Goal: Task Accomplishment & Management: Manage account settings

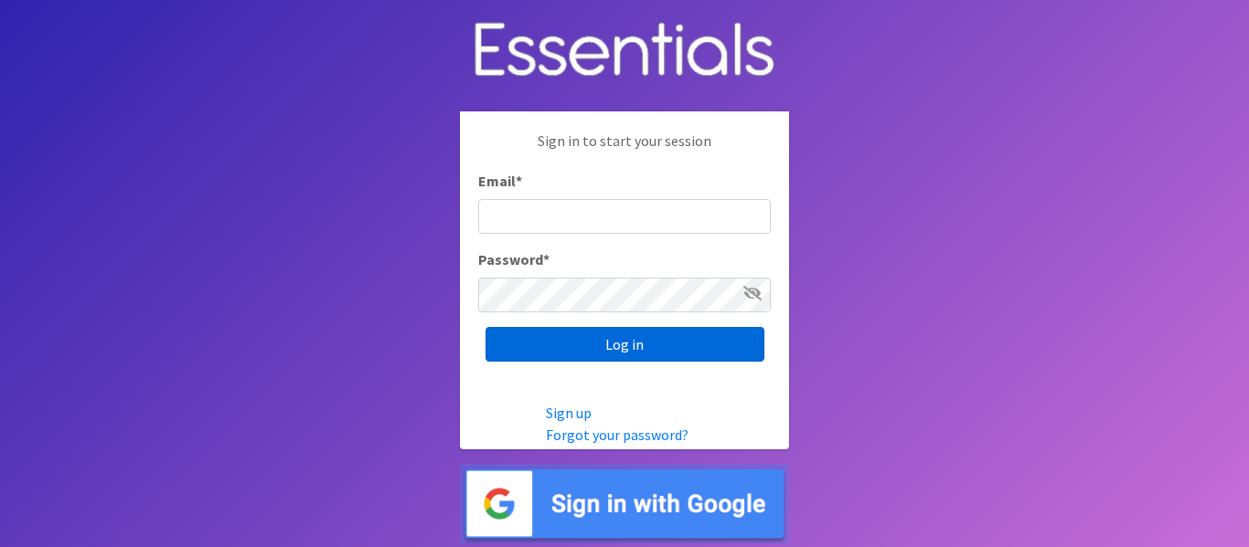
type input "info@marylanddiaperbank.org"
click at [537, 338] on input "Log in" at bounding box center [624, 344] width 279 height 35
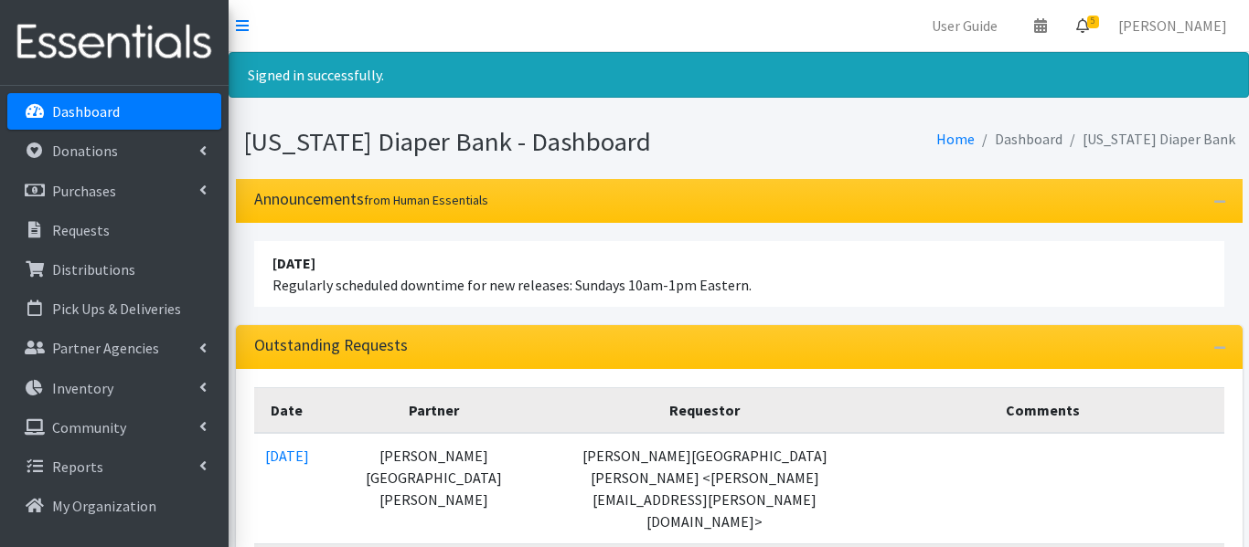
click at [1099, 19] on span "5" at bounding box center [1093, 22] width 12 height 13
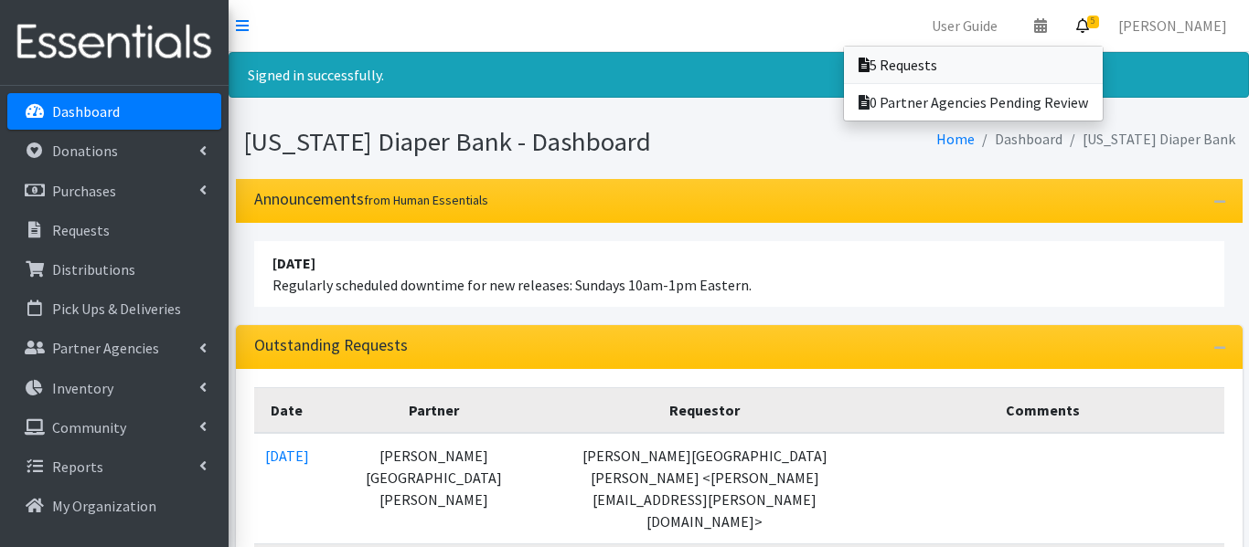
click at [1011, 70] on link "5 Requests" at bounding box center [973, 65] width 259 height 37
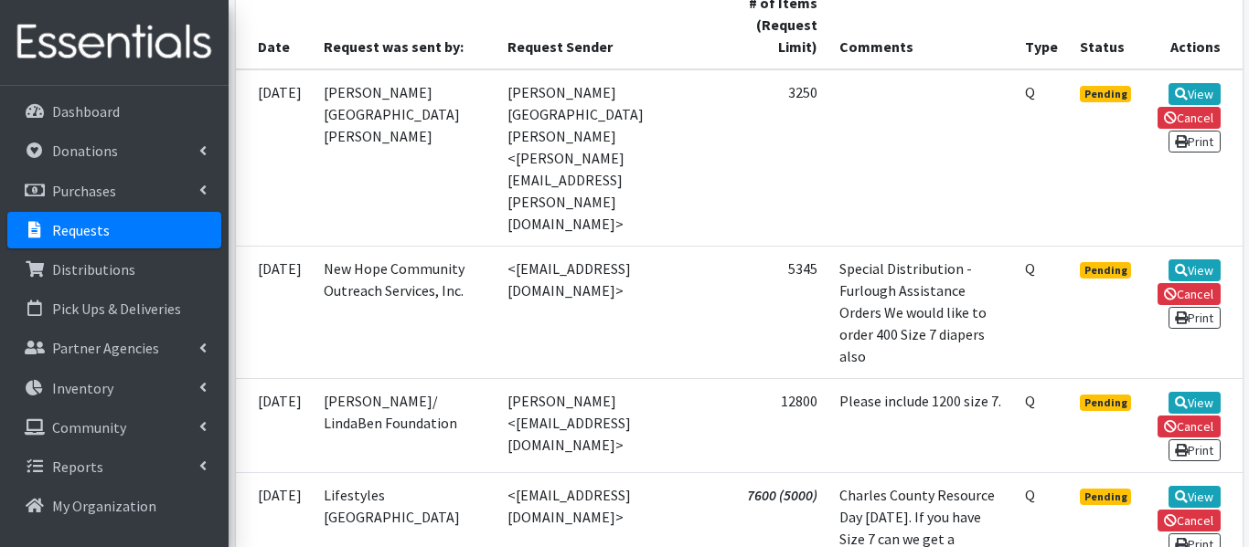
scroll to position [430, 0]
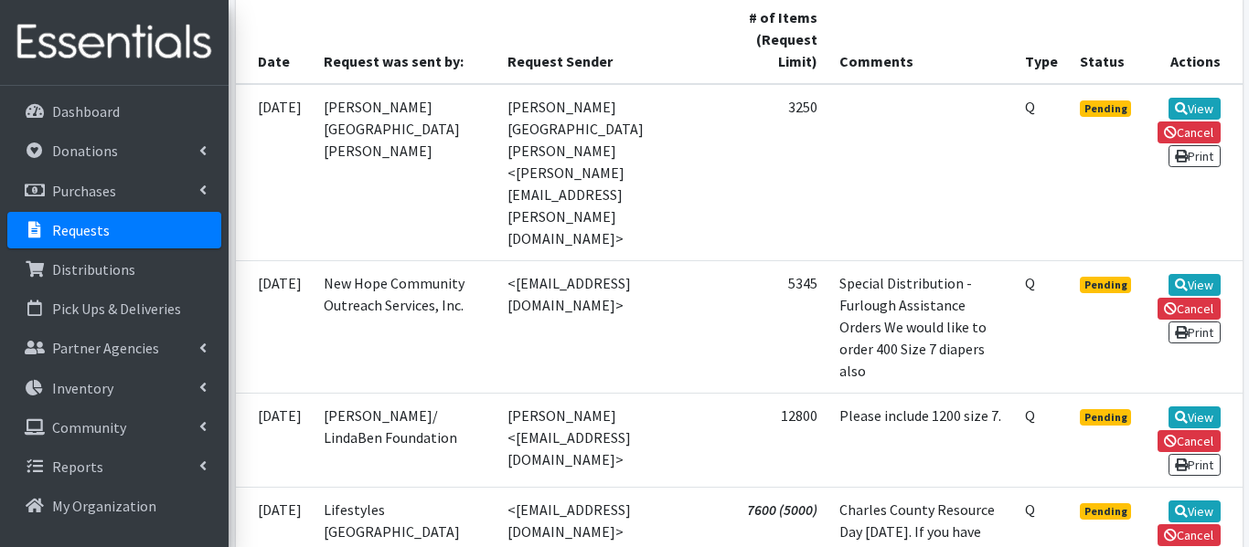
click at [1156, 399] on td "View Cancel Print" at bounding box center [1192, 440] width 97 height 94
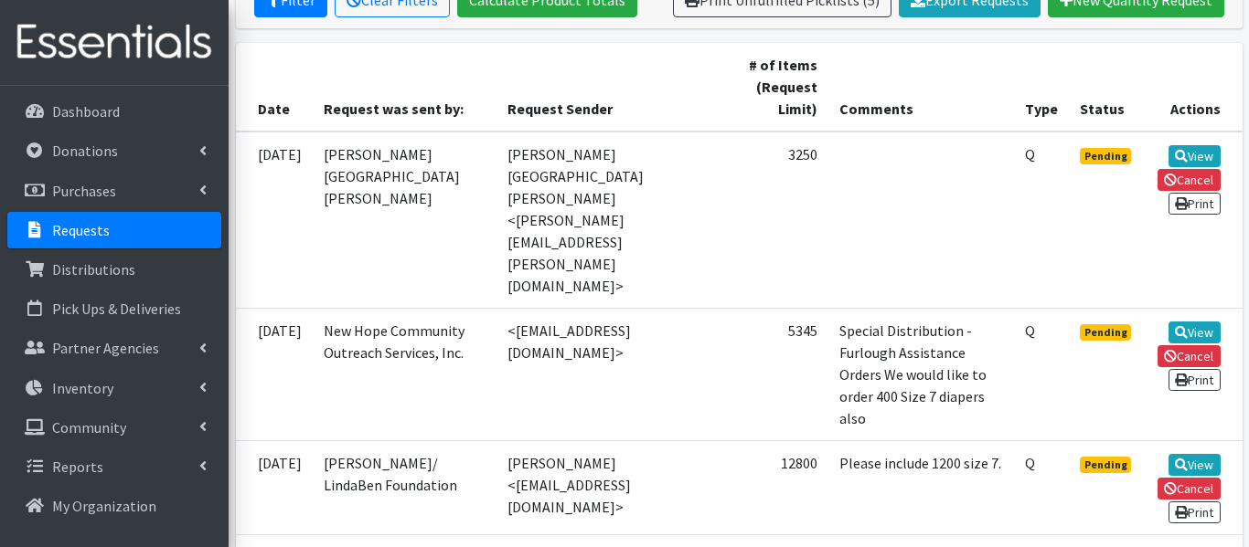
scroll to position [384, 0]
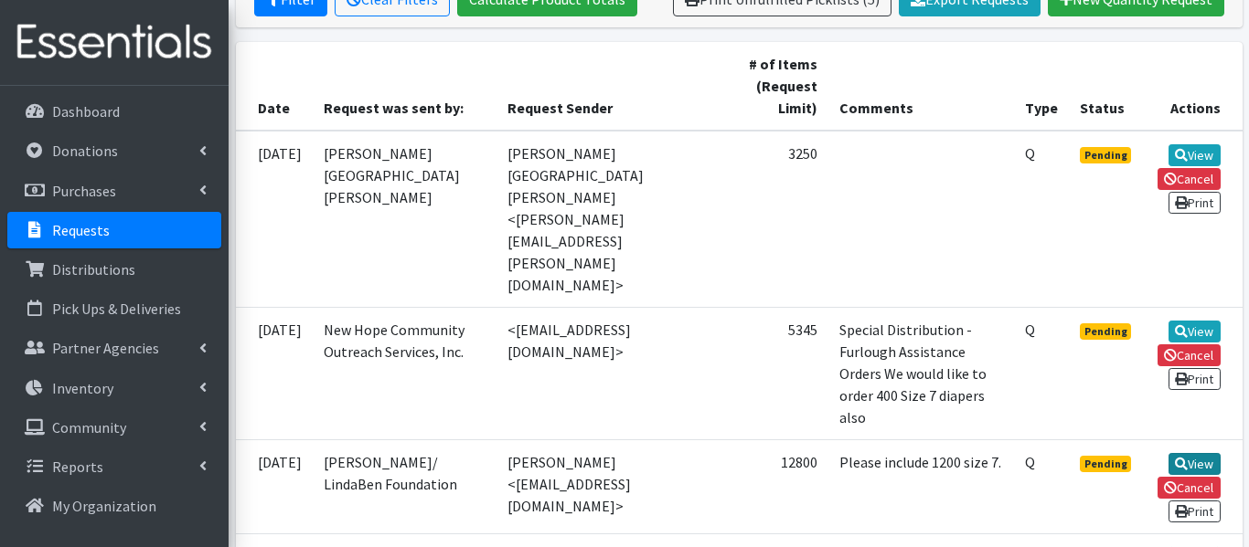
click at [1180, 453] on link "View" at bounding box center [1194, 464] width 52 height 22
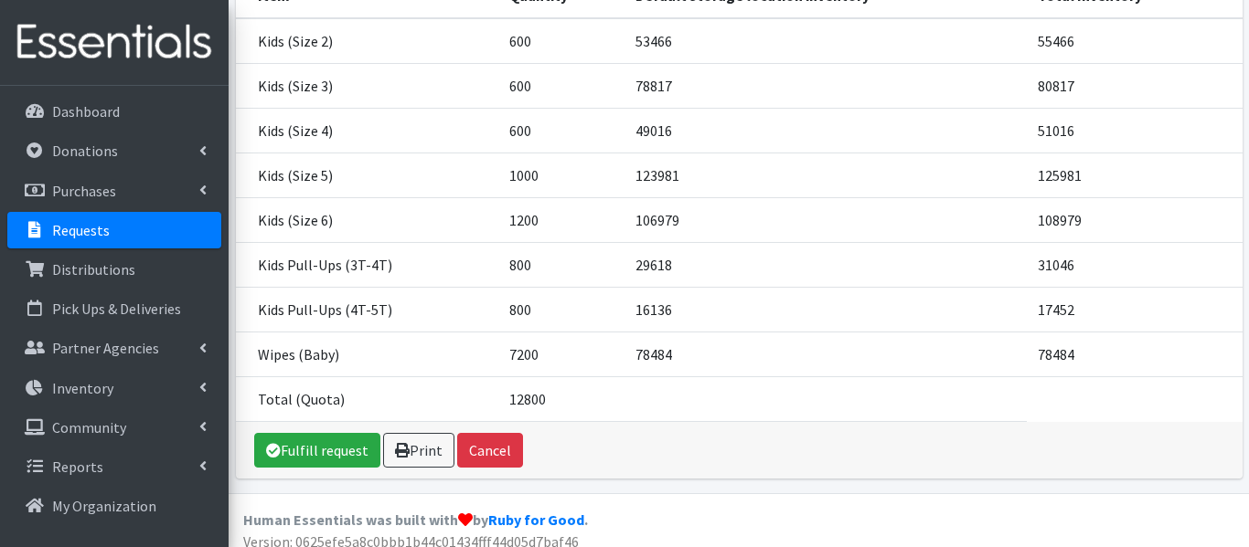
scroll to position [372, 0]
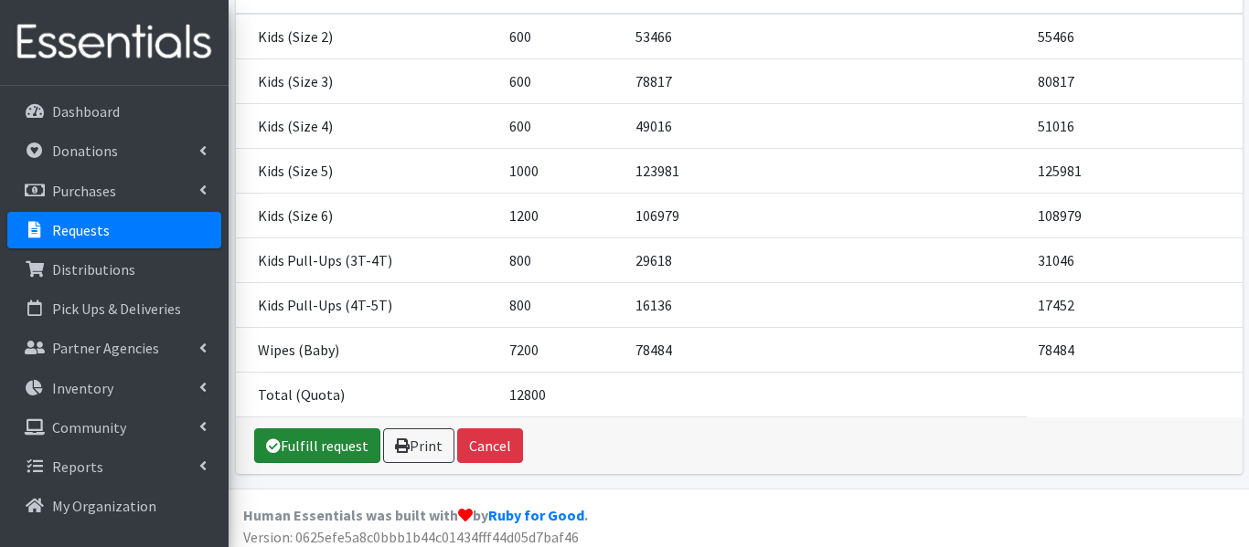
click at [362, 445] on link "Fulfill request" at bounding box center [317, 446] width 126 height 35
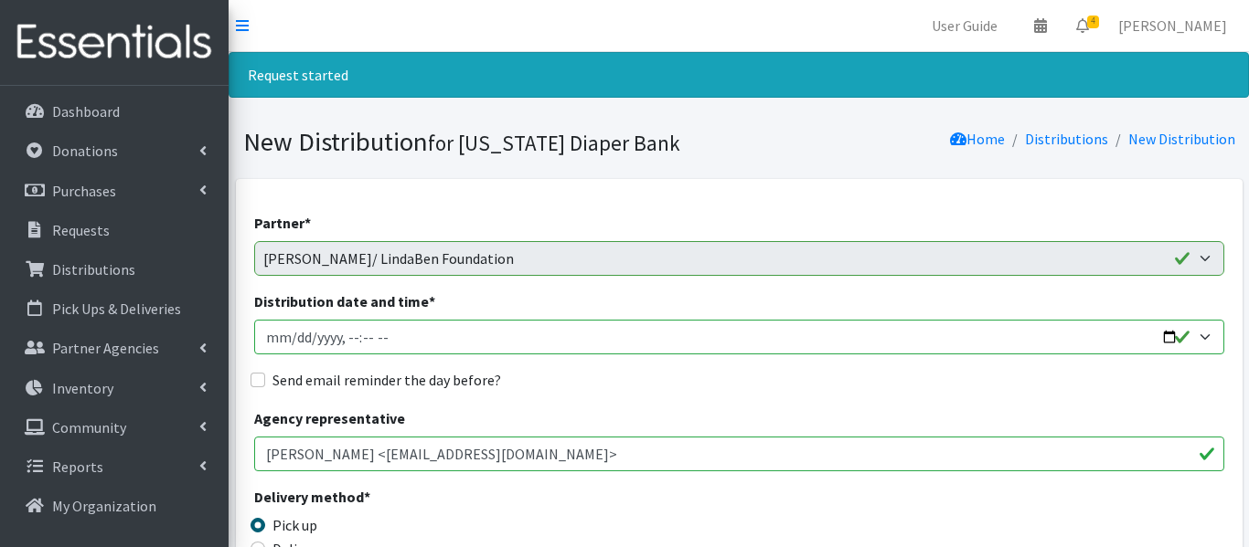
click at [291, 341] on input "Distribution date and time *" at bounding box center [739, 337] width 970 height 35
type input "2025-10-15T10:30"
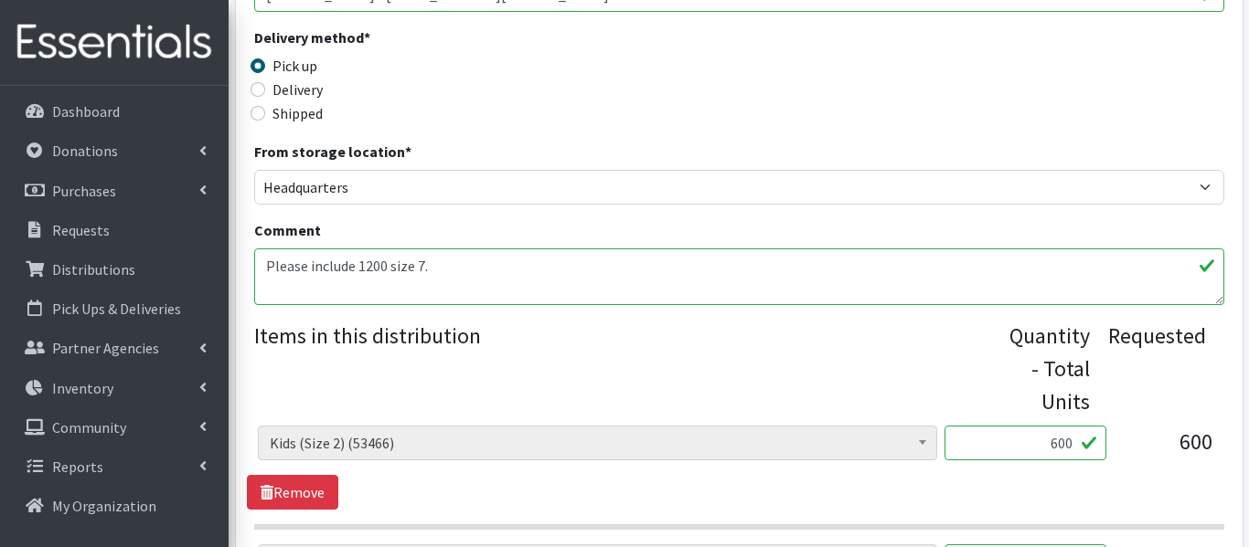
scroll to position [454, 0]
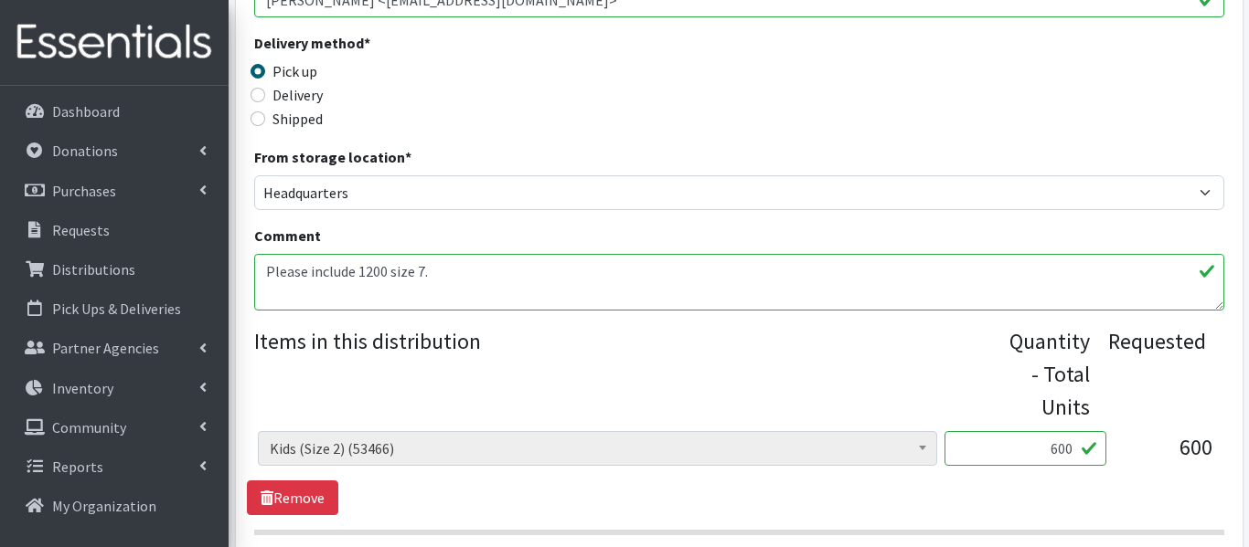
click at [269, 291] on textarea "Please include 1200 size 7." at bounding box center [739, 282] width 970 height 57
click at [440, 271] on textarea "Please include 1200 size 7." at bounding box center [739, 282] width 970 height 57
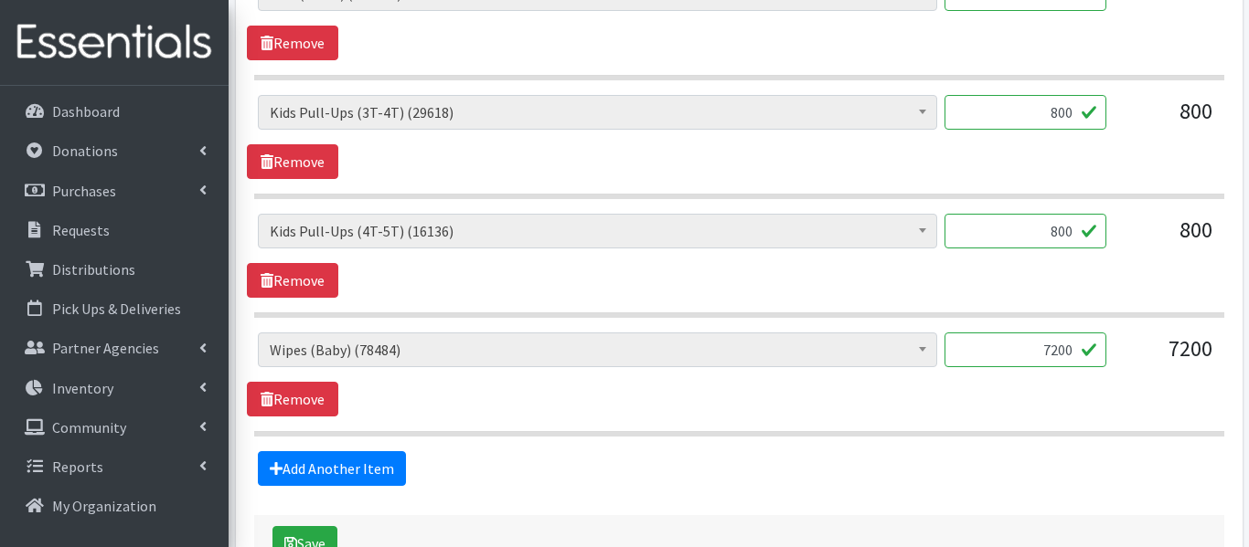
scroll to position [1389, 0]
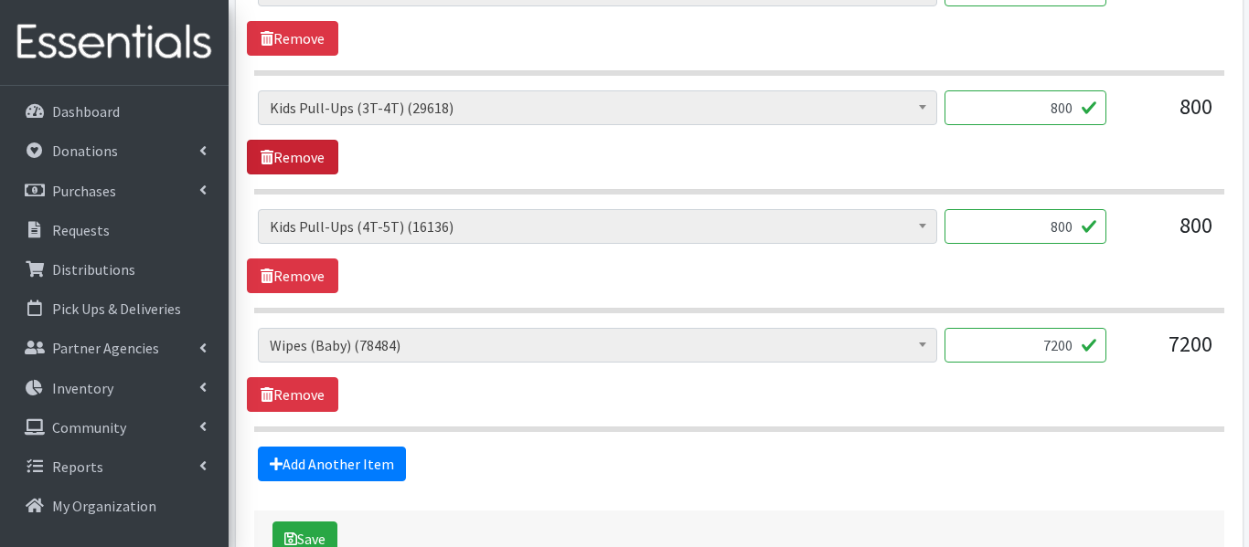
type textarea "Please include 1200 size 7. No pull-ups available"
click at [277, 156] on link "Remove" at bounding box center [292, 157] width 91 height 35
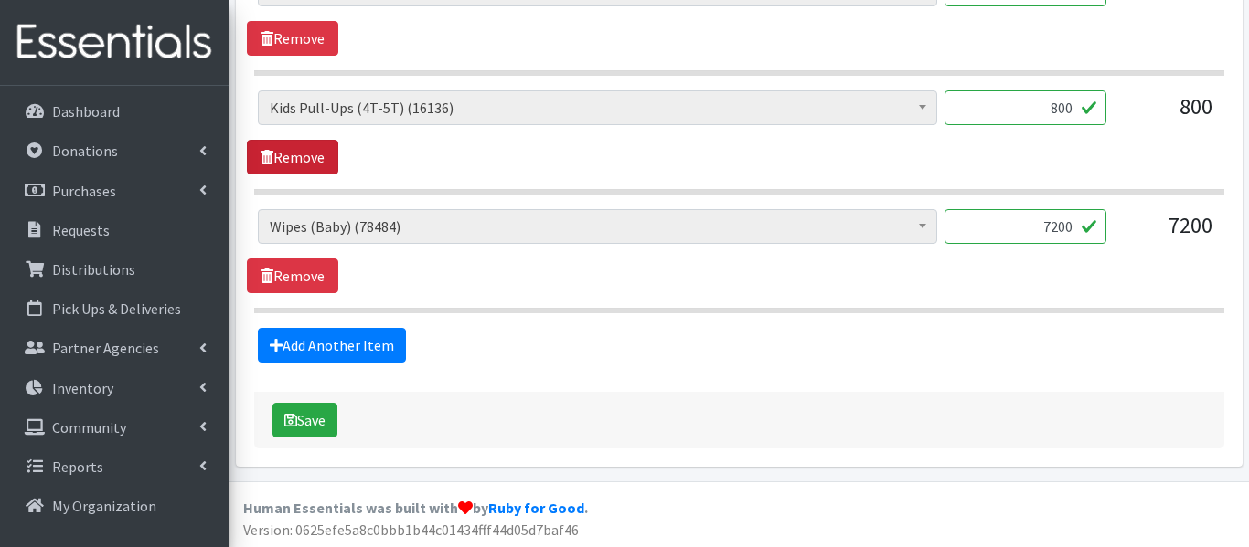
click at [277, 156] on link "Remove" at bounding box center [292, 157] width 91 height 35
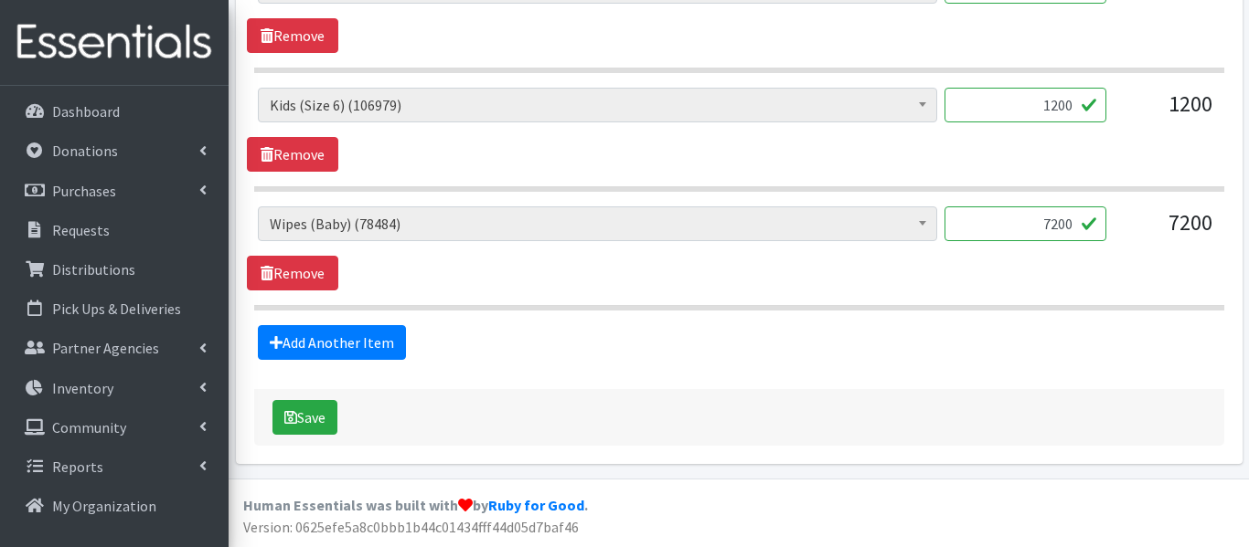
scroll to position [1273, 0]
click at [1057, 223] on input "7200" at bounding box center [1025, 224] width 162 height 35
type input "4320"
click at [301, 415] on button "Save" at bounding box center [304, 417] width 65 height 35
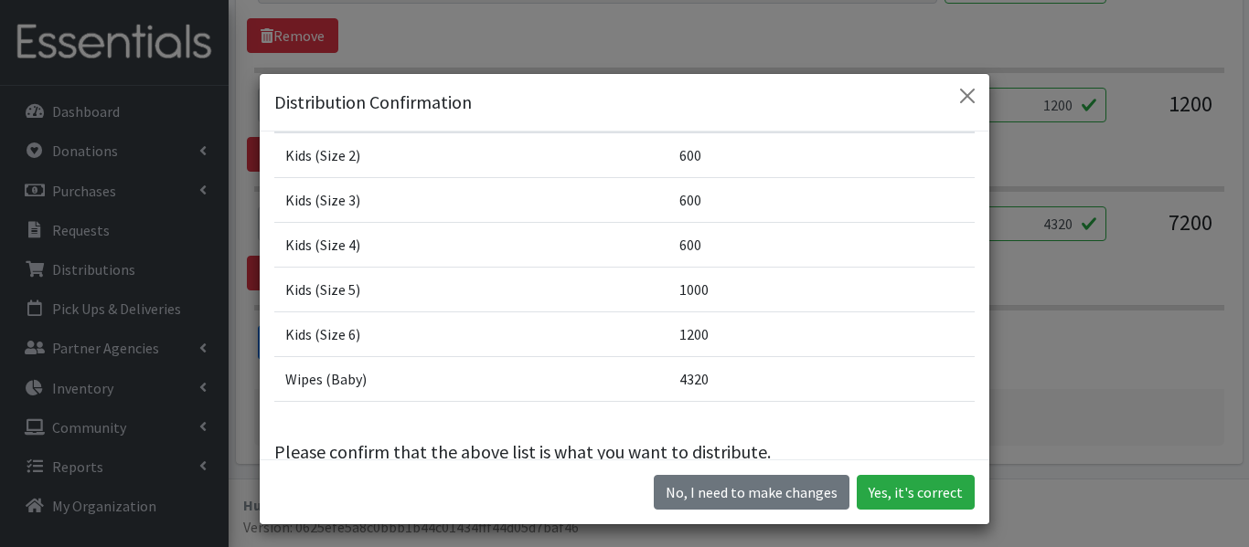
scroll to position [132, 0]
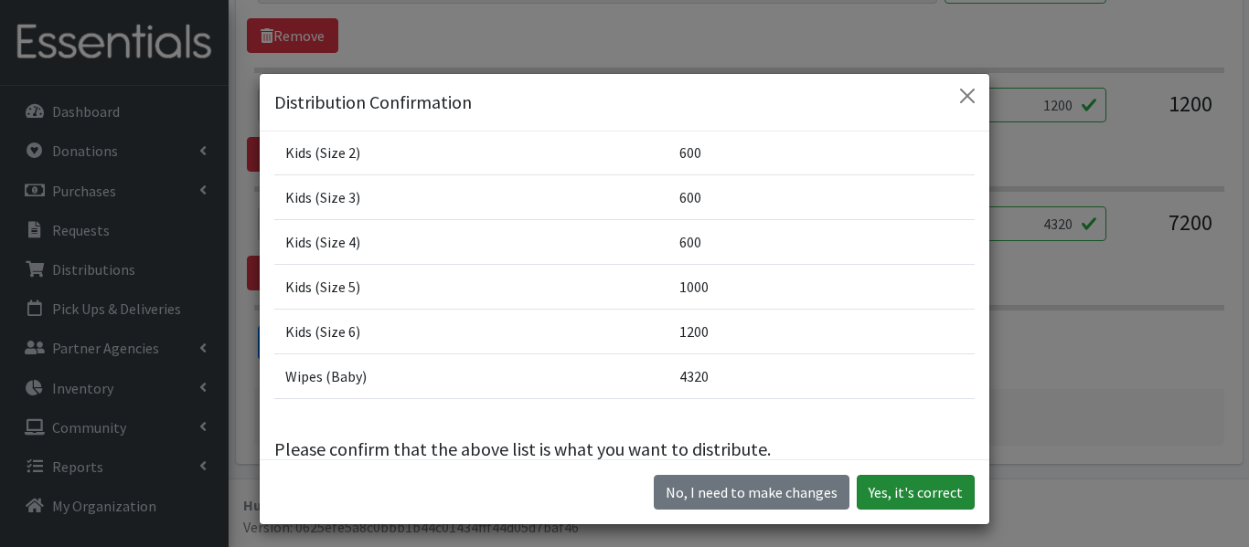
click at [923, 488] on button "Yes, it's correct" at bounding box center [915, 492] width 118 height 35
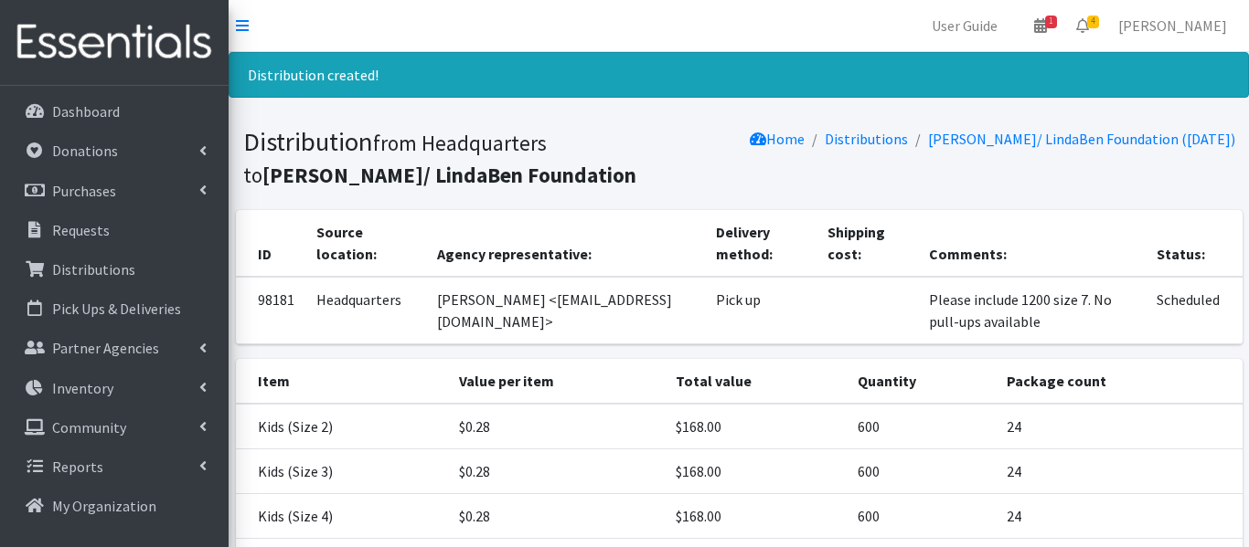
click at [923, 488] on td "600" at bounding box center [920, 472] width 149 height 45
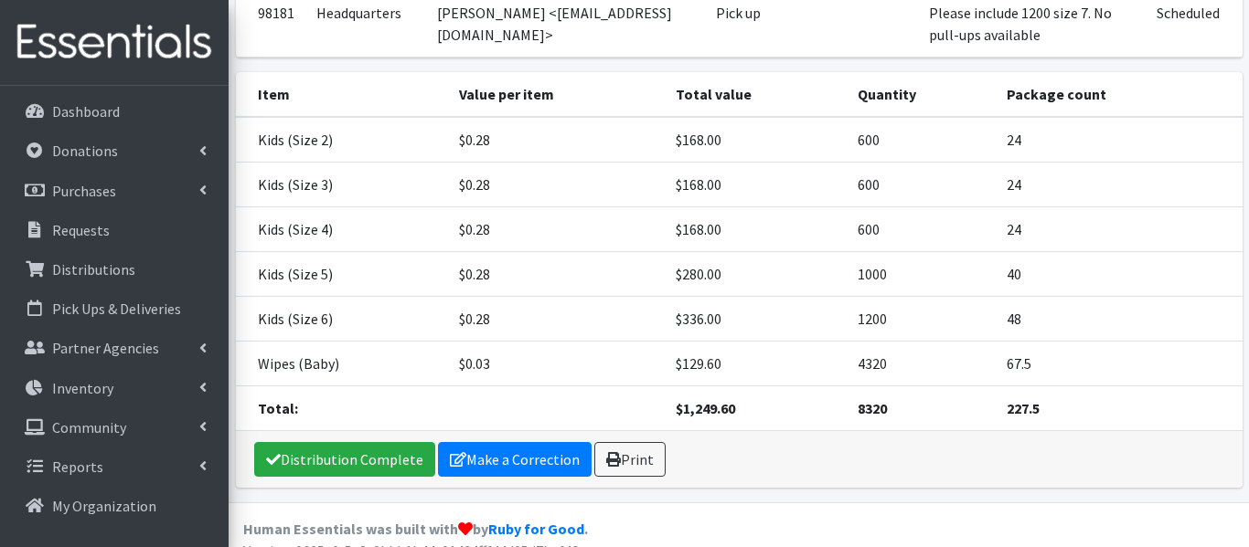
scroll to position [311, 0]
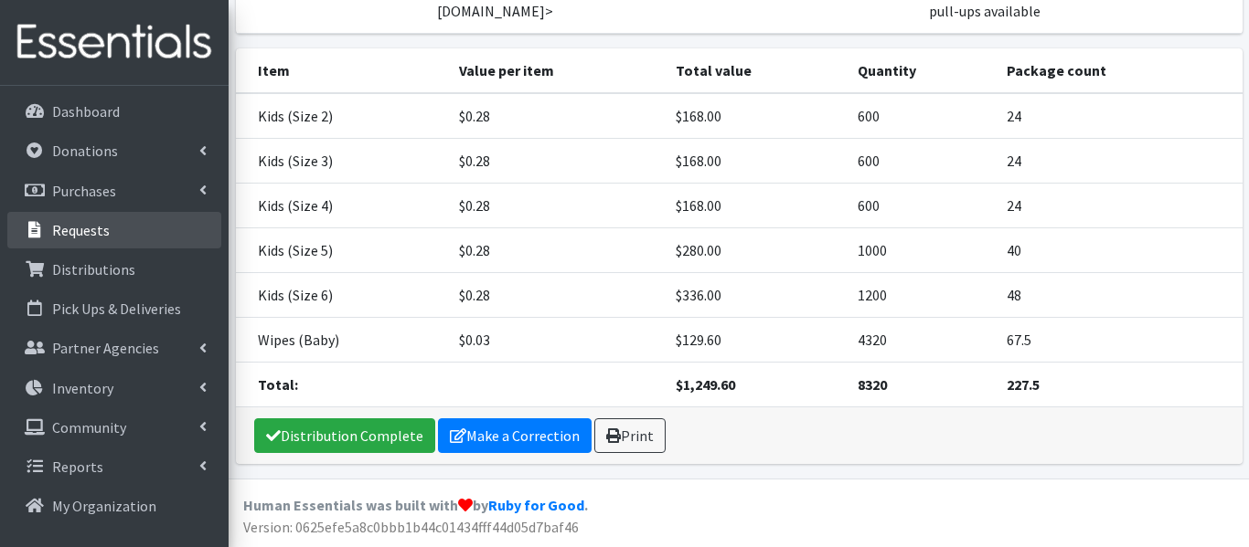
click at [139, 238] on link "Requests" at bounding box center [114, 230] width 214 height 37
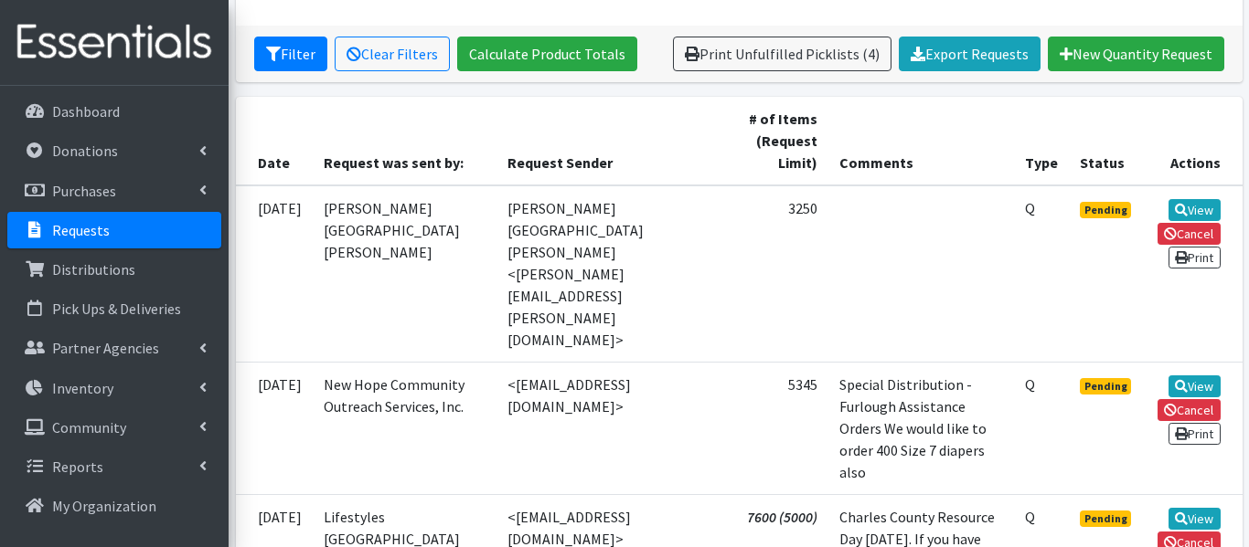
scroll to position [332, 0]
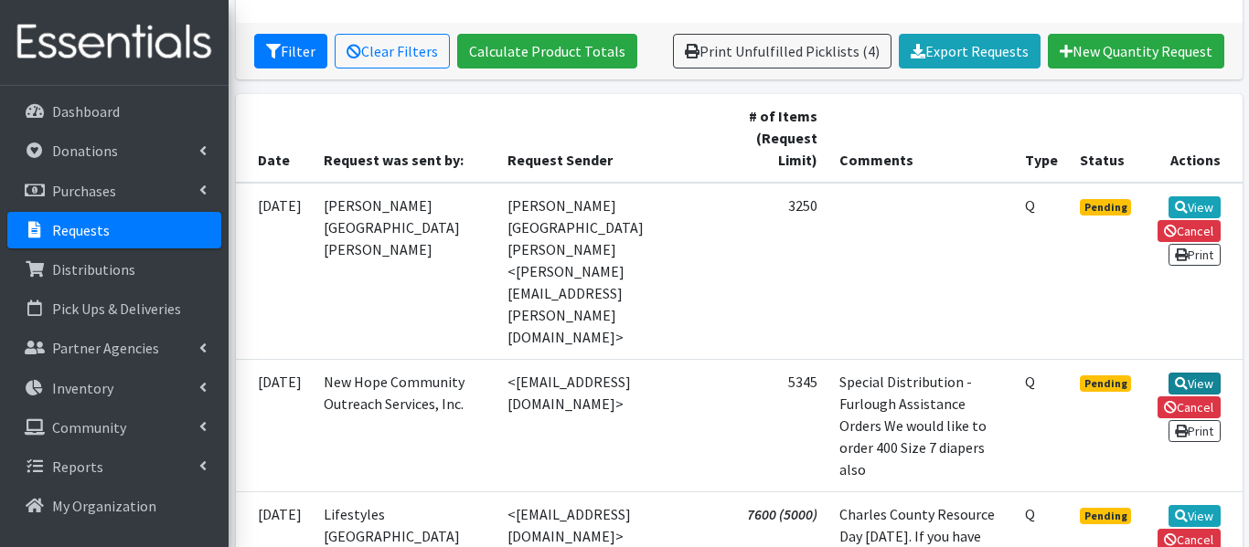
click at [1196, 373] on link "View" at bounding box center [1194, 384] width 52 height 22
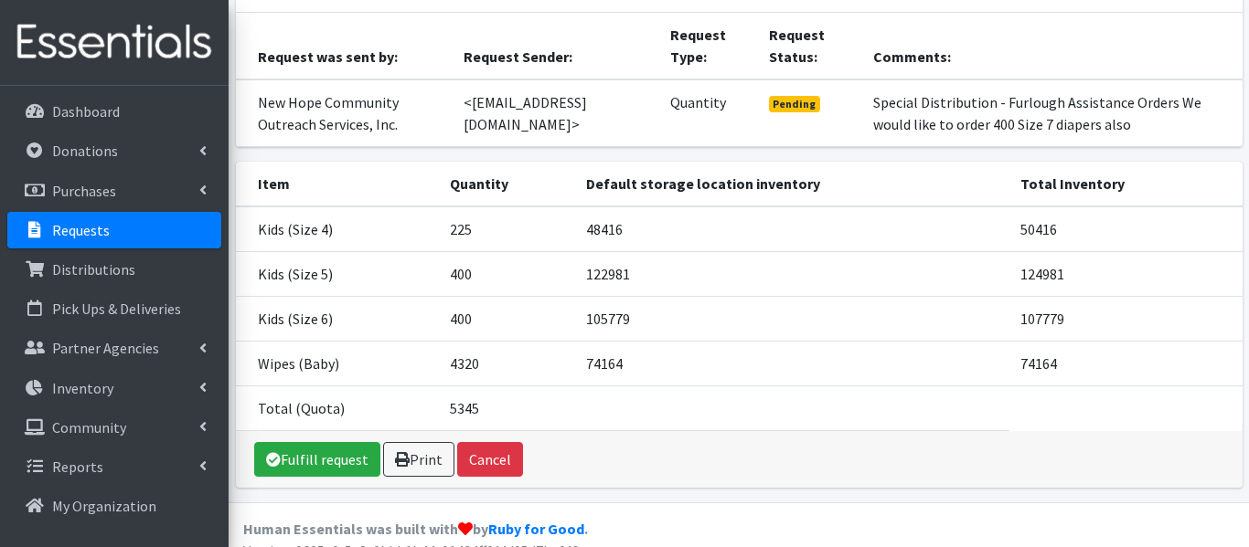
scroll to position [219, 0]
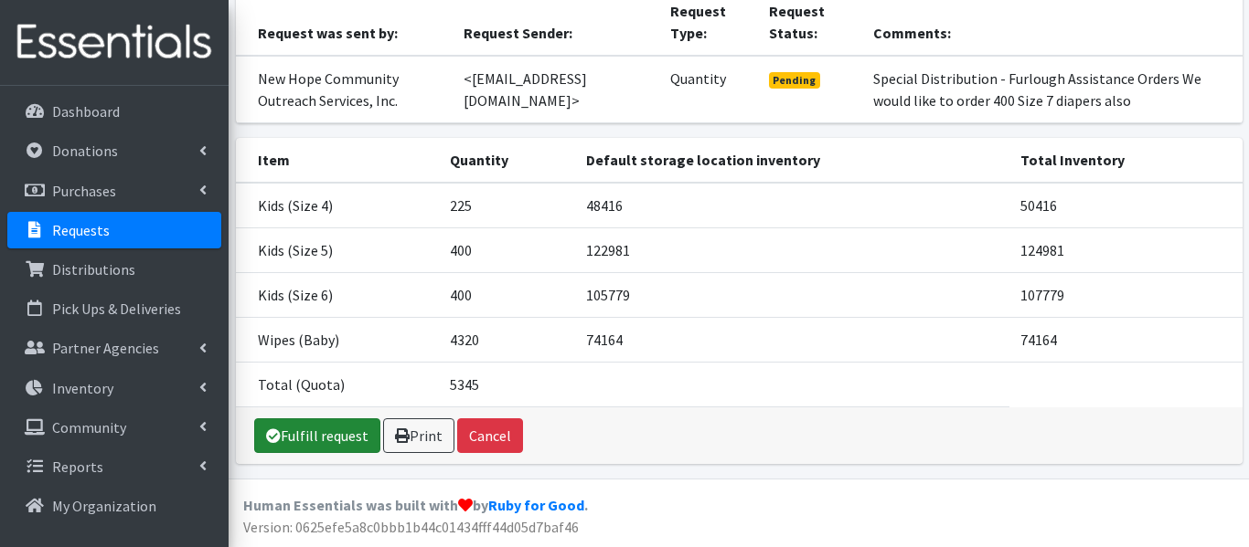
click at [340, 425] on link "Fulfill request" at bounding box center [317, 436] width 126 height 35
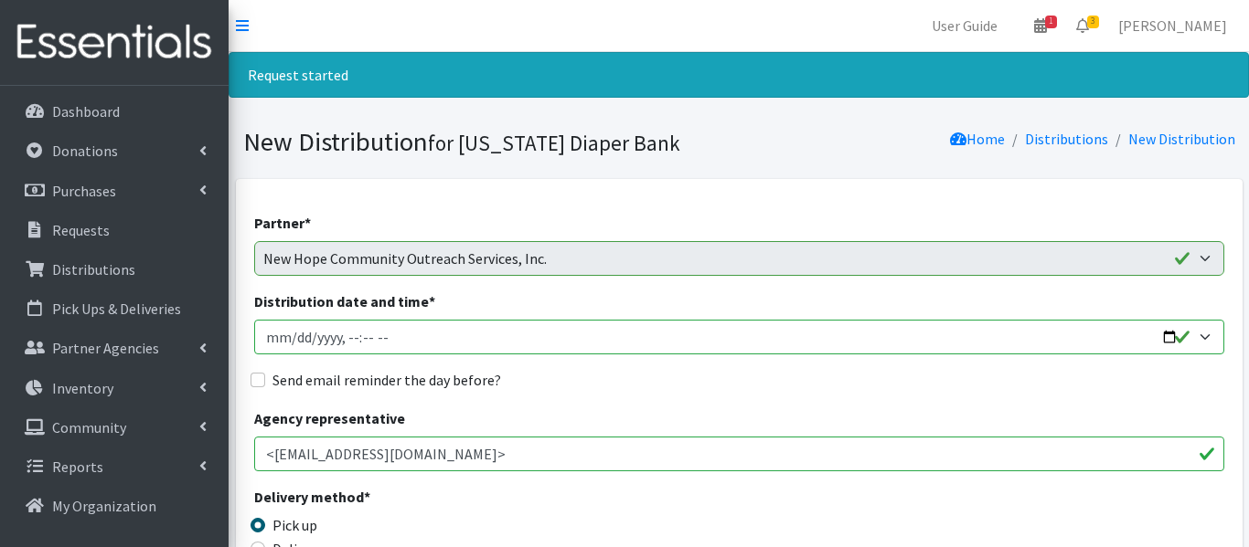
click at [369, 339] on input "Distribution date and time *" at bounding box center [739, 337] width 970 height 35
type input "[DATE]T11:00"
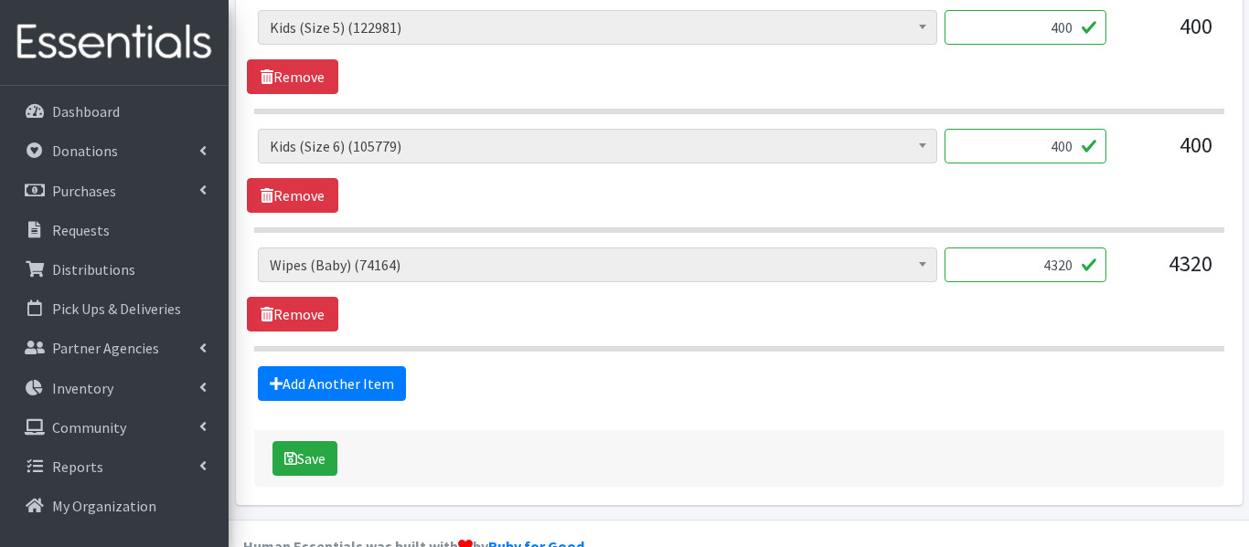
scroll to position [1036, 0]
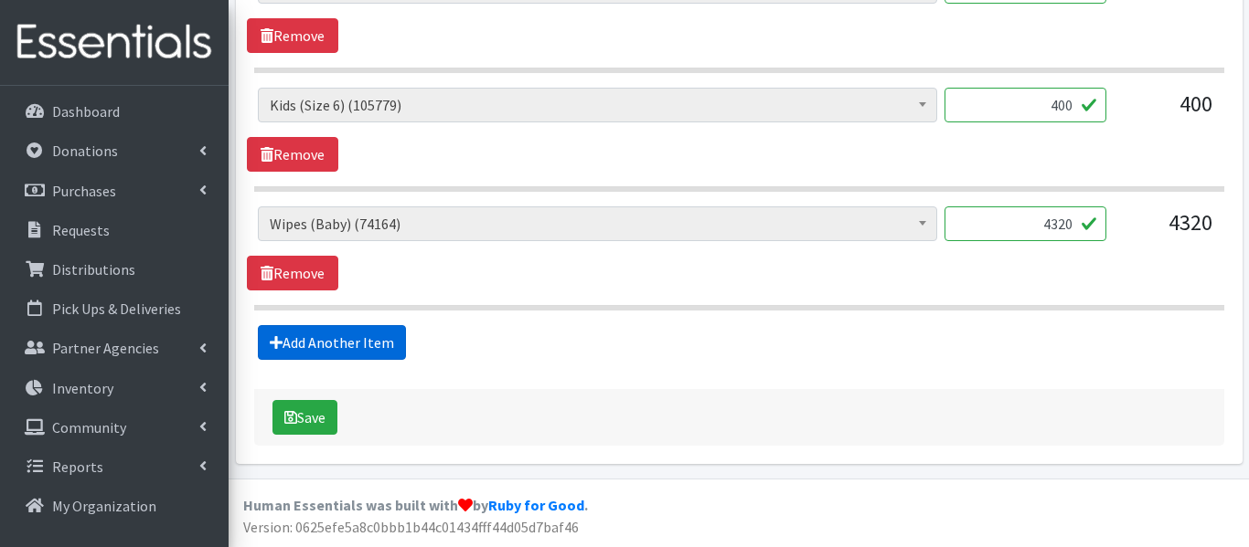
click at [324, 337] on link "Add Another Item" at bounding box center [332, 342] width 148 height 35
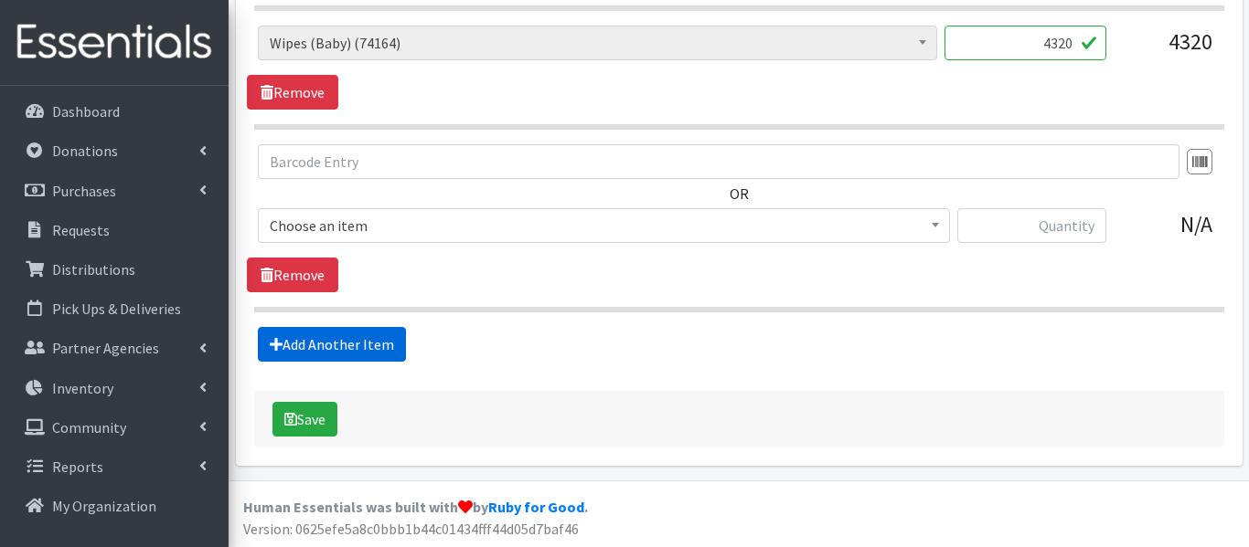
scroll to position [1218, 0]
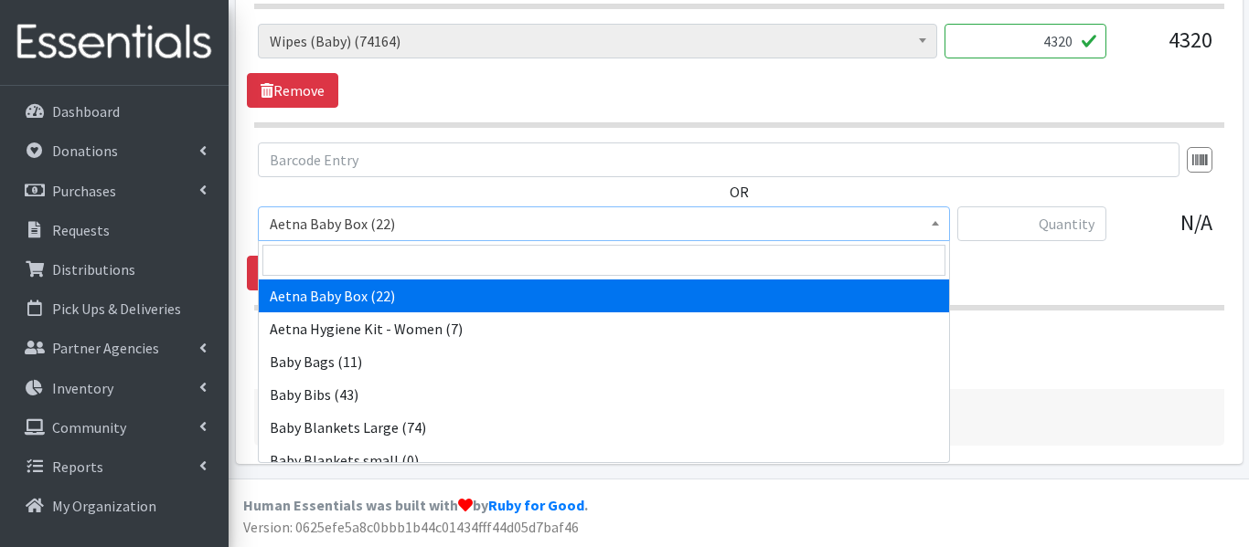
click at [933, 223] on b at bounding box center [934, 223] width 7 height 5
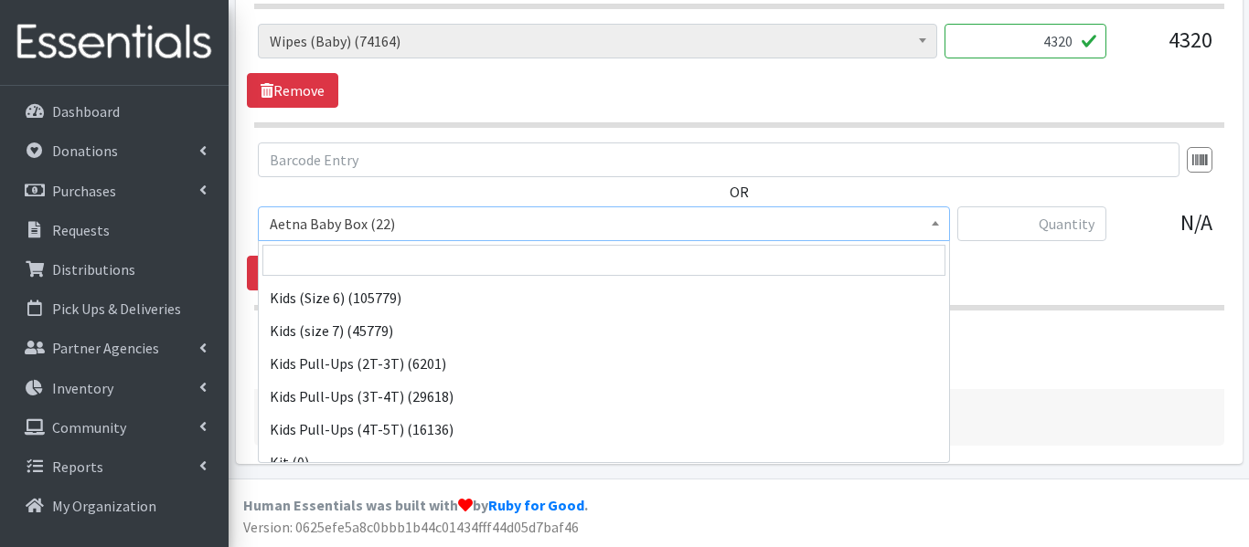
scroll to position [591, 0]
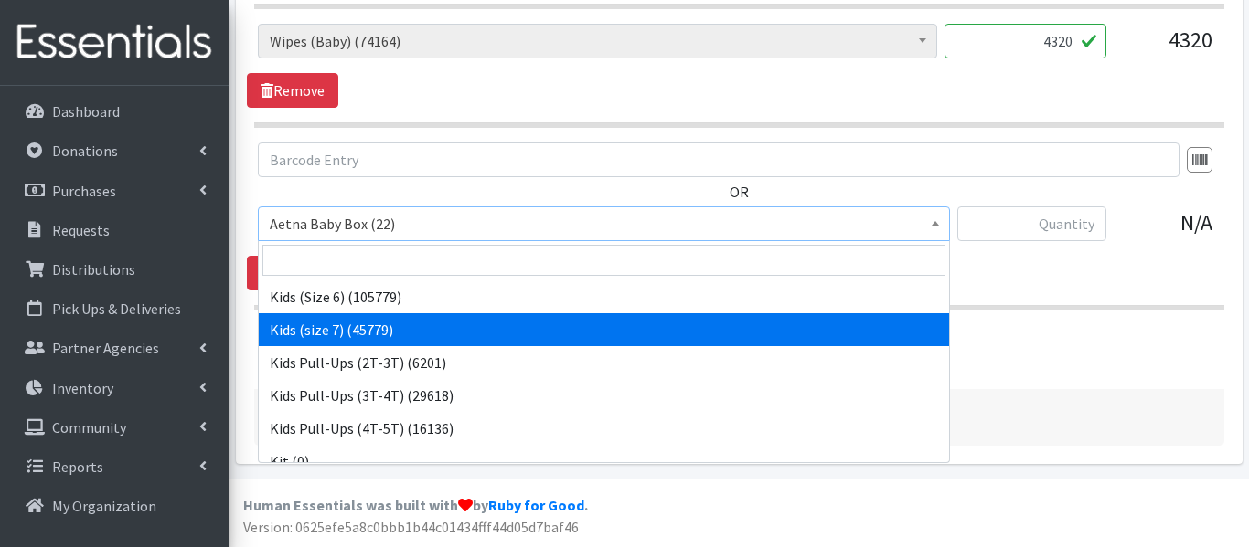
select select "14380"
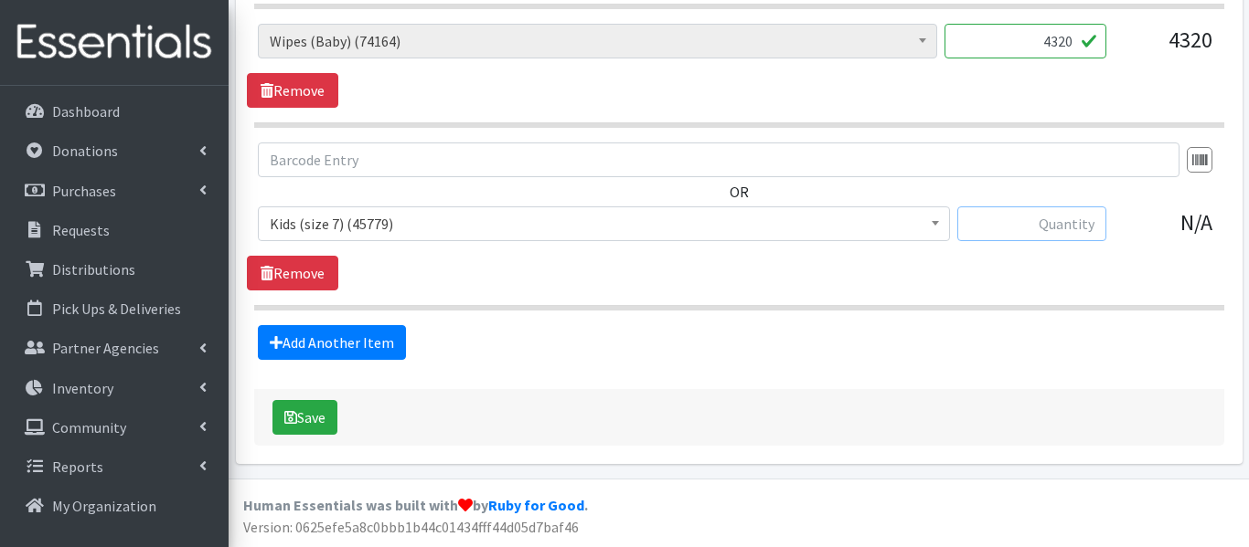
click at [986, 214] on input "text" at bounding box center [1031, 224] width 149 height 35
type input "400"
click at [292, 408] on button "Save" at bounding box center [304, 417] width 65 height 35
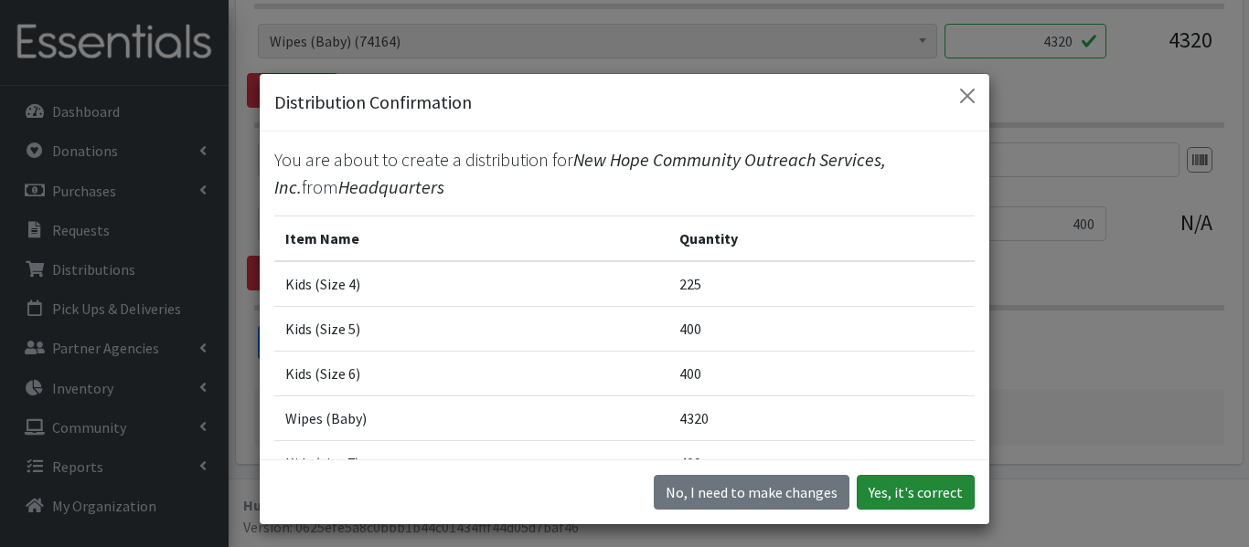
click at [936, 480] on button "Yes, it's correct" at bounding box center [915, 492] width 118 height 35
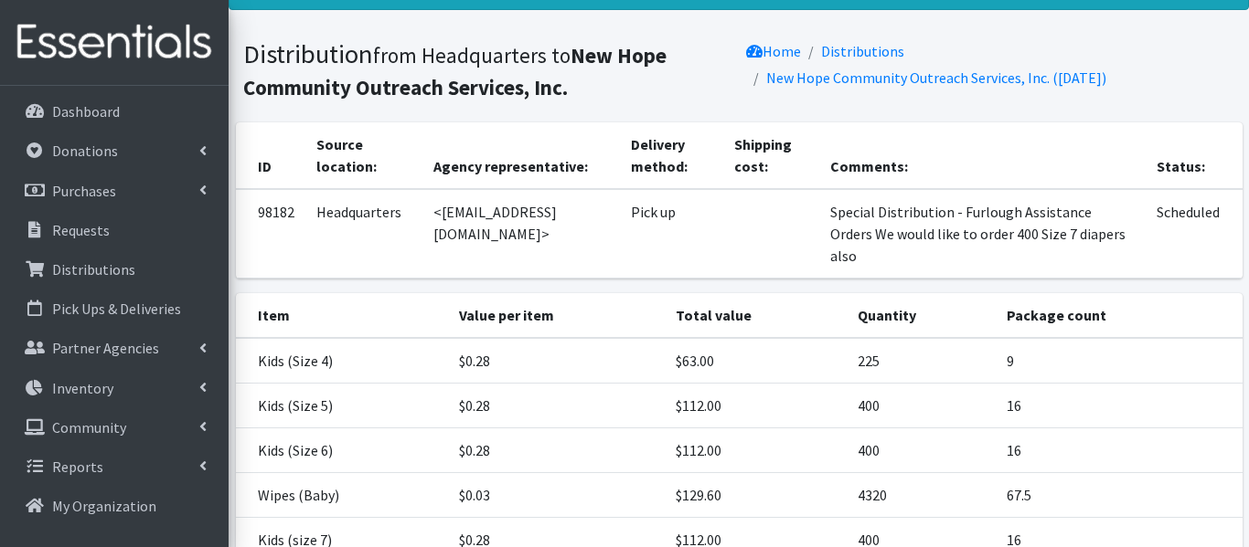
scroll to position [266, 0]
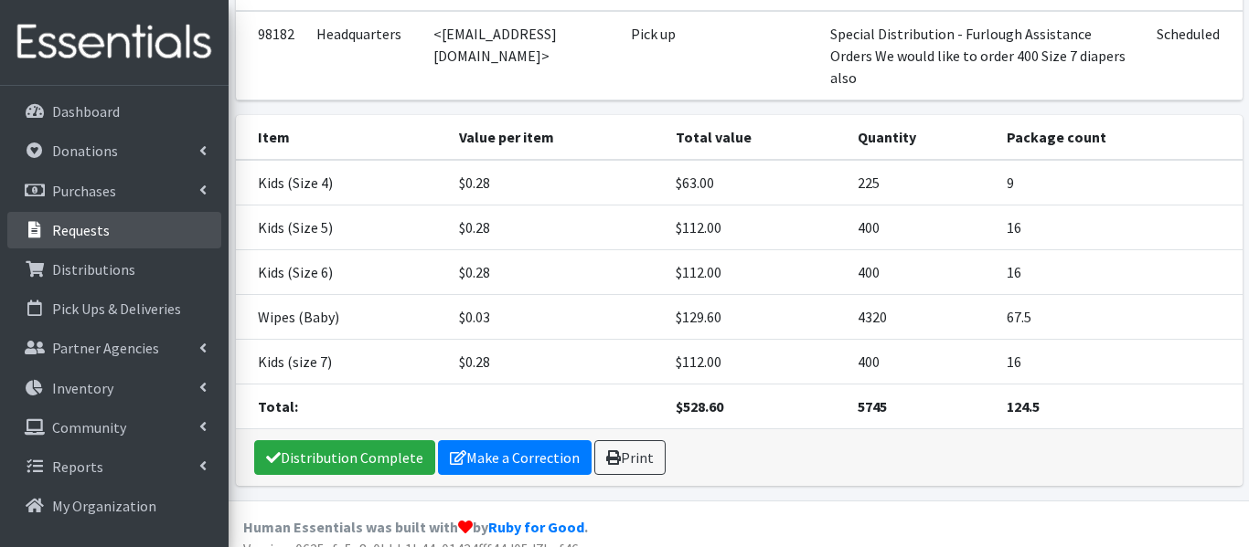
click at [71, 234] on p "Requests" at bounding box center [81, 230] width 58 height 18
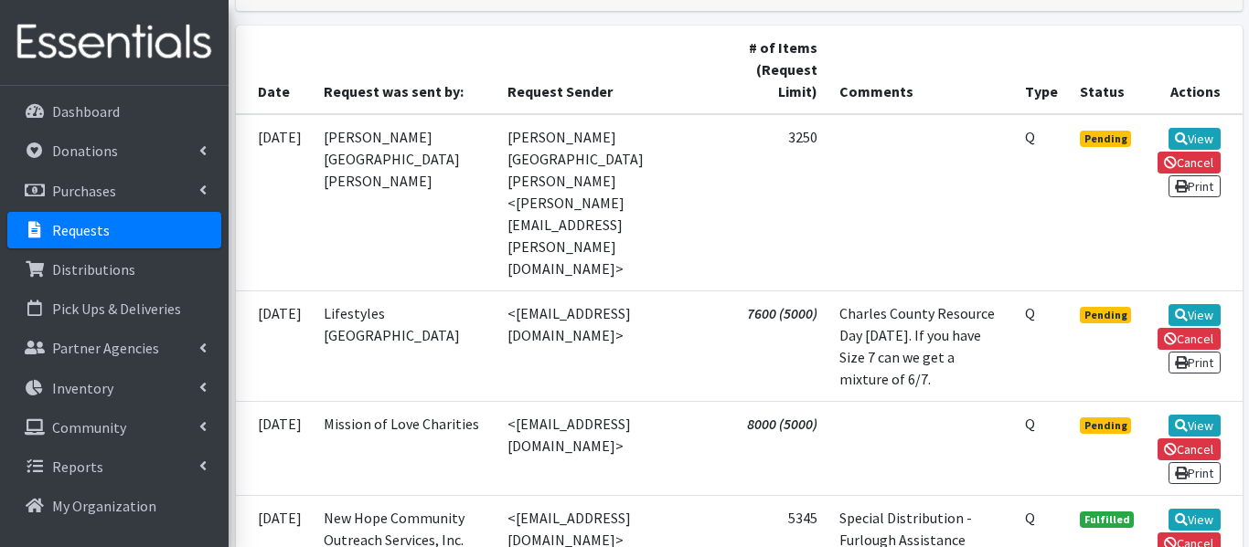
scroll to position [405, 0]
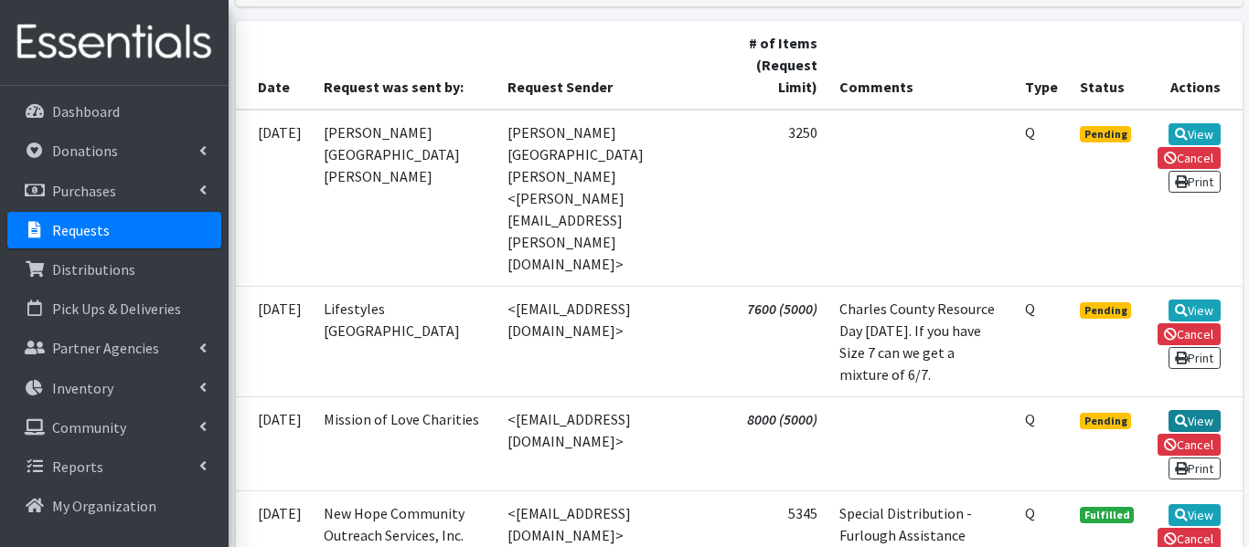
click at [1183, 415] on icon at bounding box center [1180, 421] width 13 height 13
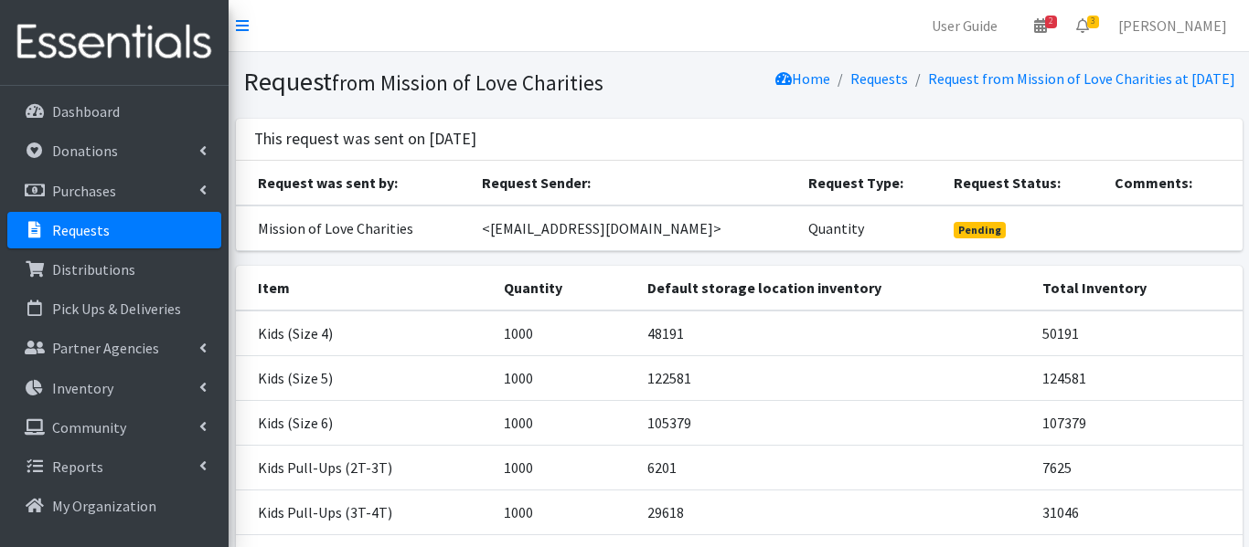
click at [1183, 351] on td "50191" at bounding box center [1136, 334] width 211 height 46
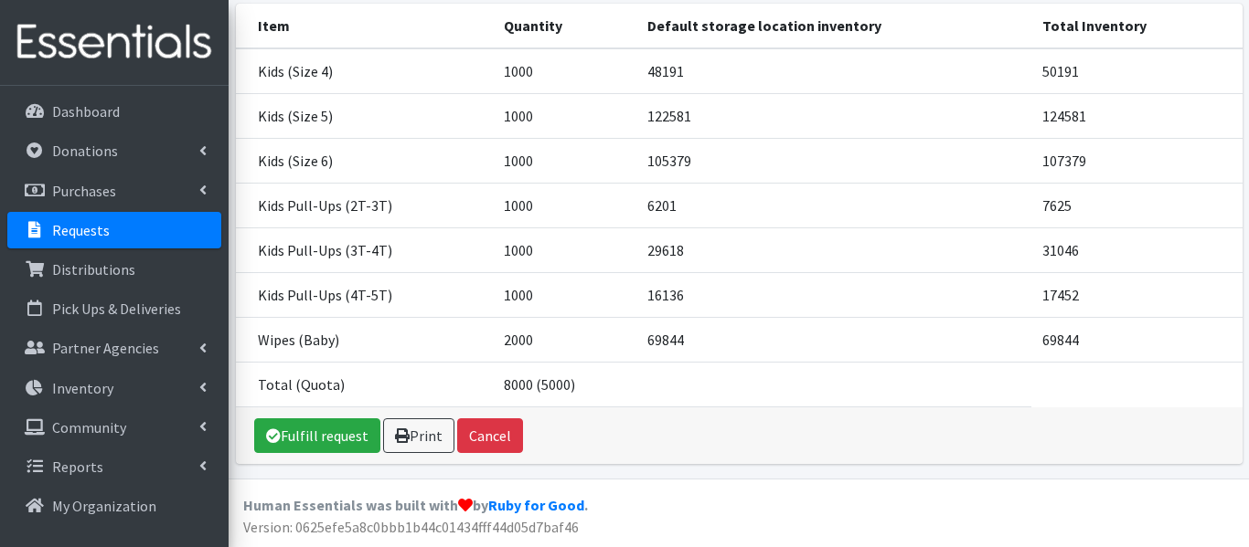
scroll to position [283, 0]
click at [301, 424] on link "Fulfill request" at bounding box center [317, 436] width 126 height 35
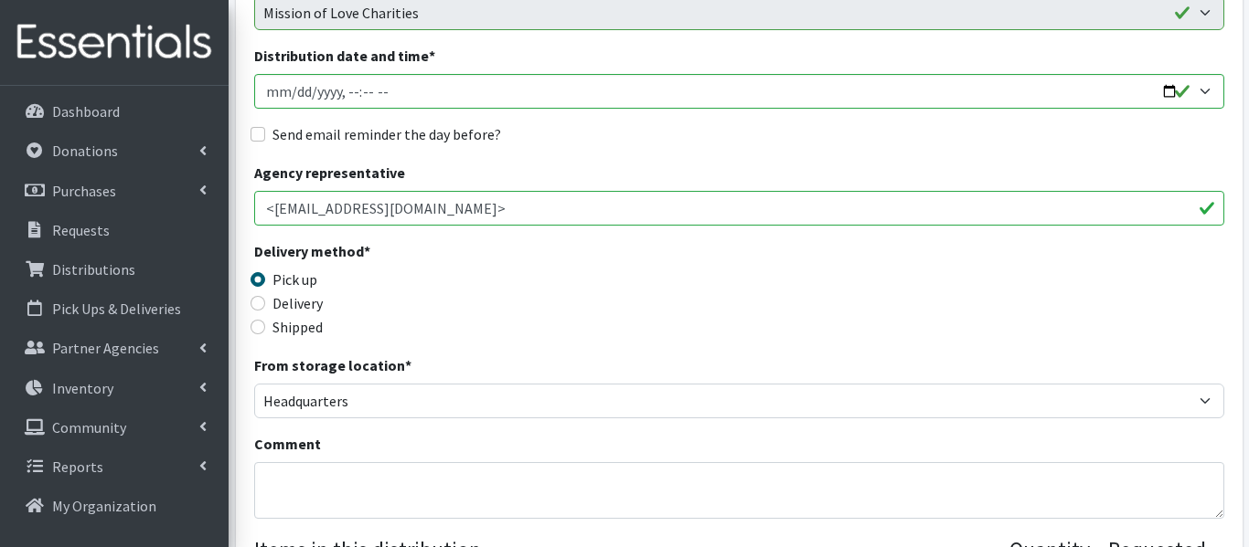
scroll to position [248, 0]
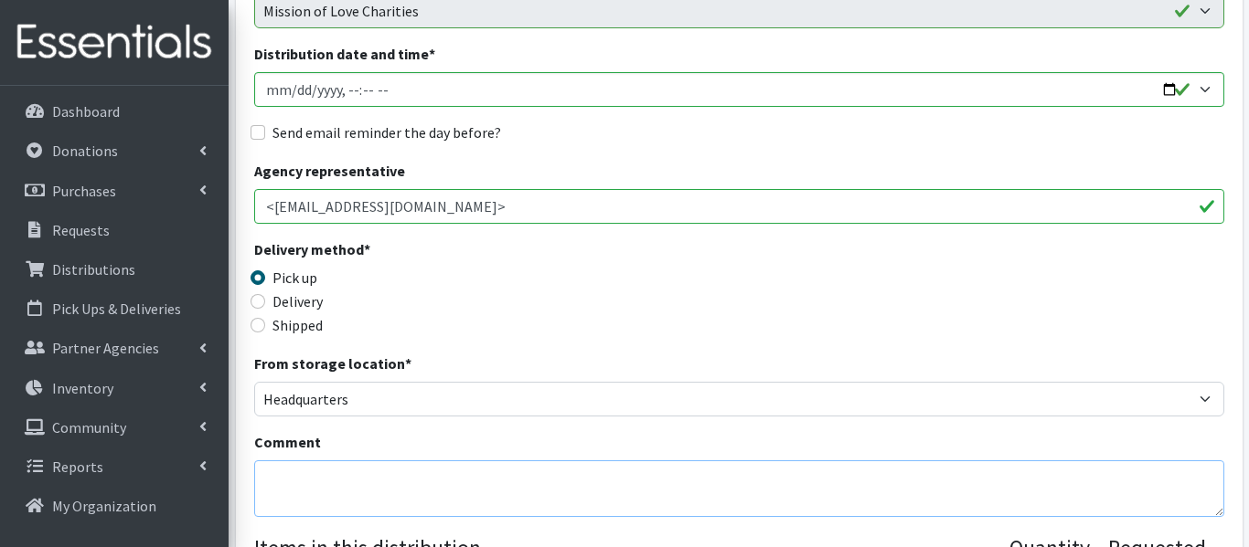
click at [303, 492] on textarea "Comment" at bounding box center [739, 489] width 970 height 57
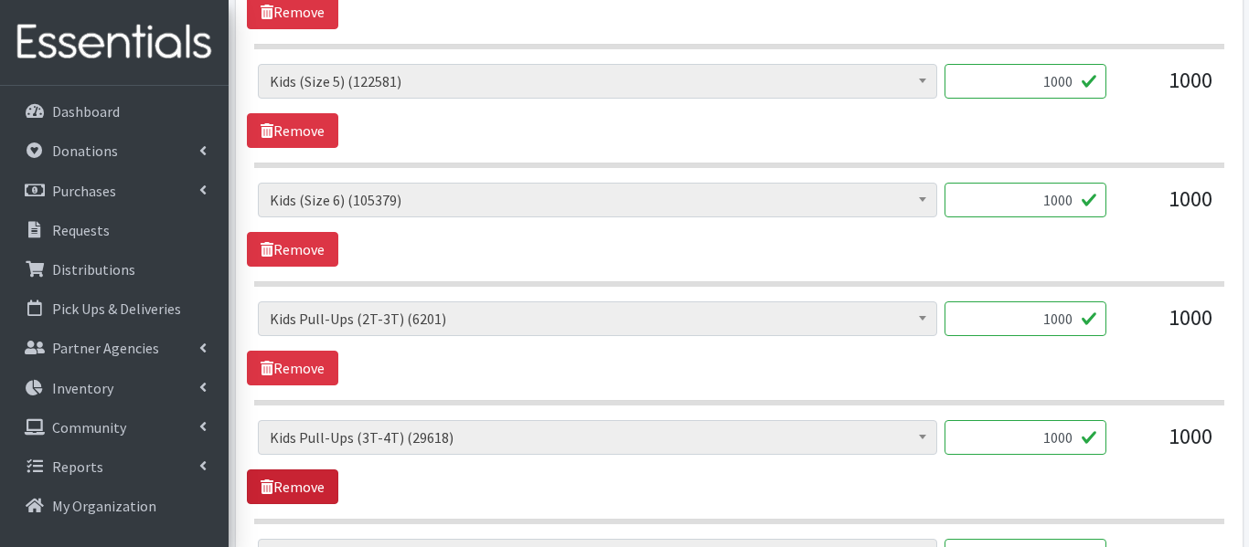
scroll to position [925, 0]
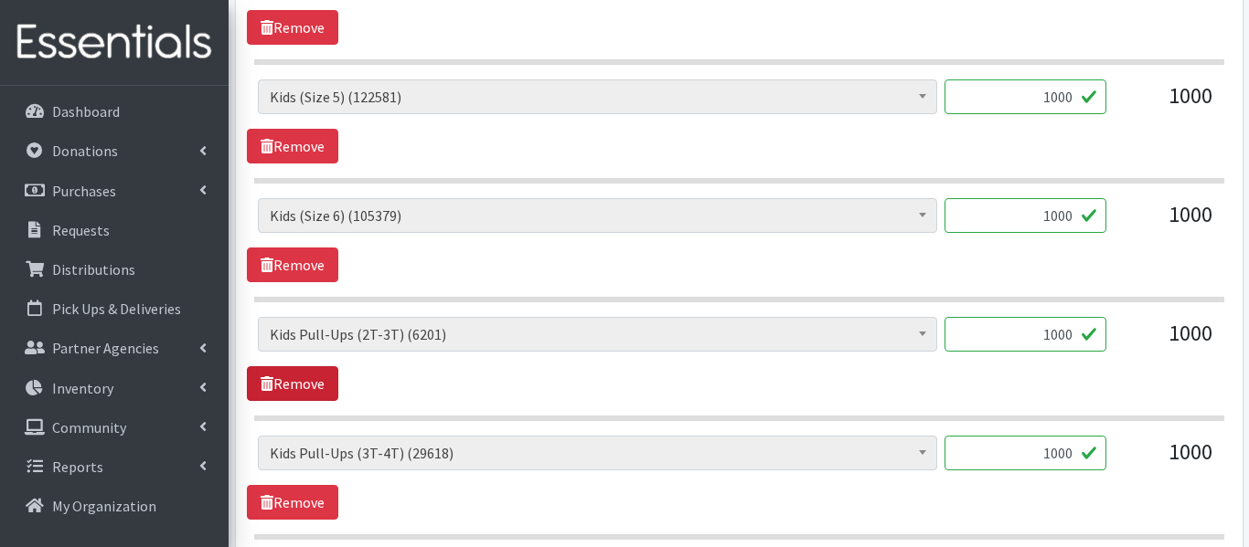
type textarea "No pull-ups available"
click at [270, 381] on icon at bounding box center [266, 384] width 13 height 15
click at [270, 382] on icon at bounding box center [266, 384] width 13 height 15
click at [310, 388] on link "Remove" at bounding box center [292, 384] width 91 height 35
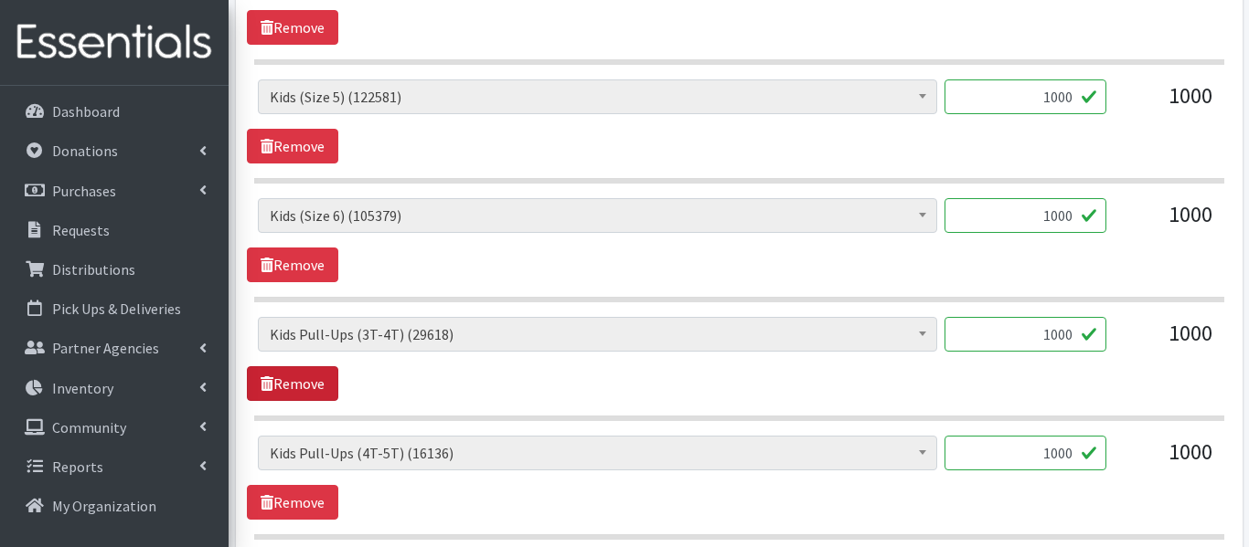
click at [310, 388] on link "Remove" at bounding box center [292, 384] width 91 height 35
click at [309, 392] on link "Remove" at bounding box center [292, 384] width 91 height 35
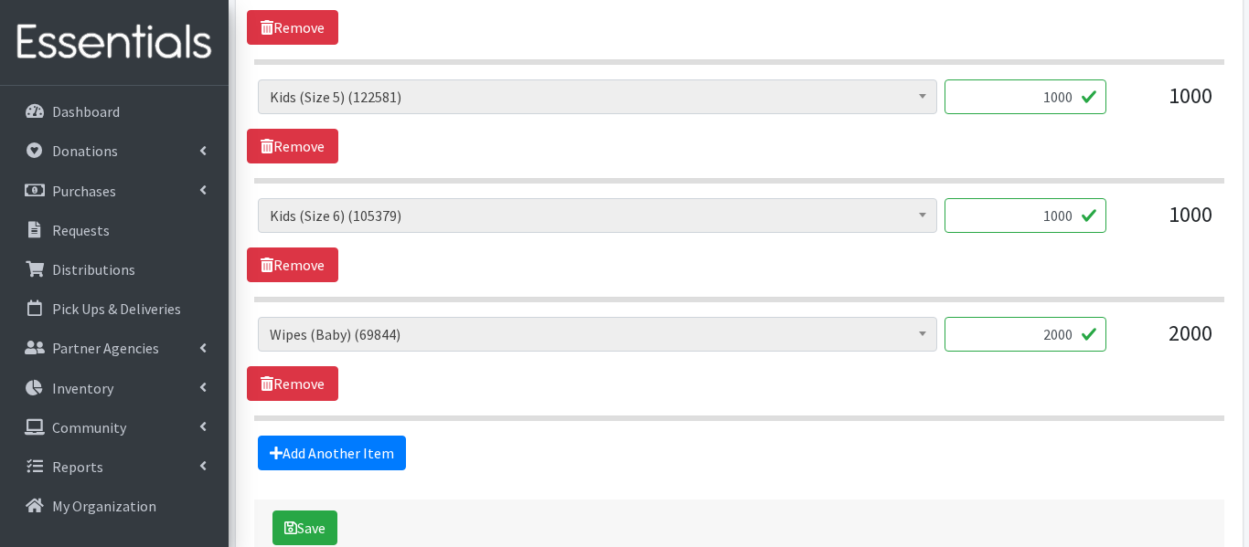
click at [1063, 337] on input "2000" at bounding box center [1025, 334] width 162 height 35
type input "2880"
click at [325, 532] on button "Save" at bounding box center [304, 528] width 65 height 35
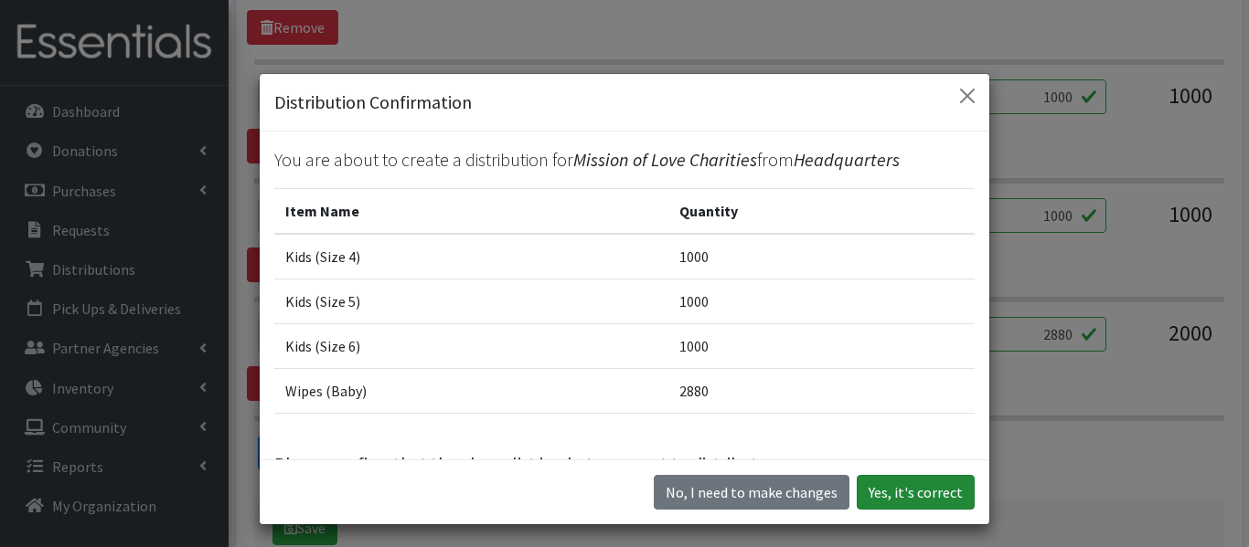
click at [919, 491] on button "Yes, it's correct" at bounding box center [915, 492] width 118 height 35
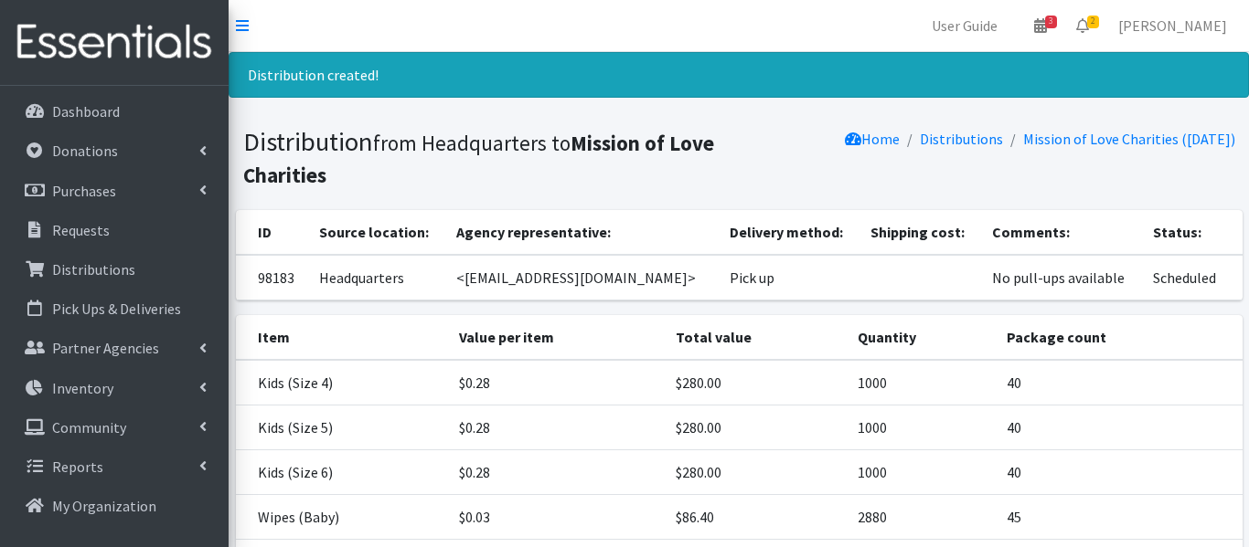
scroll to position [177, 0]
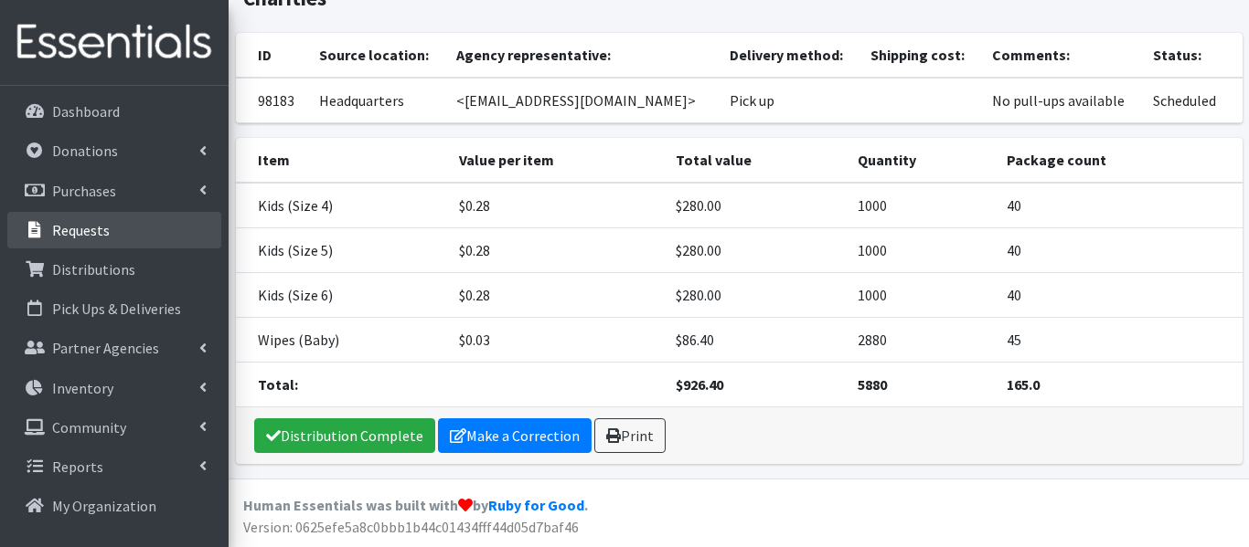
click at [118, 237] on link "Requests" at bounding box center [114, 230] width 214 height 37
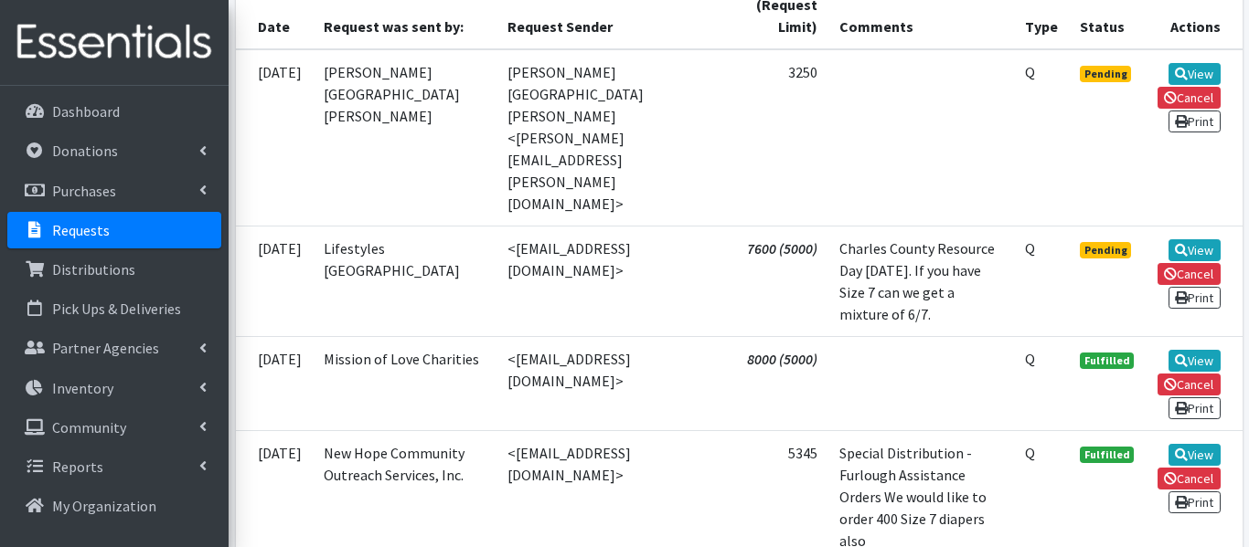
scroll to position [470, 0]
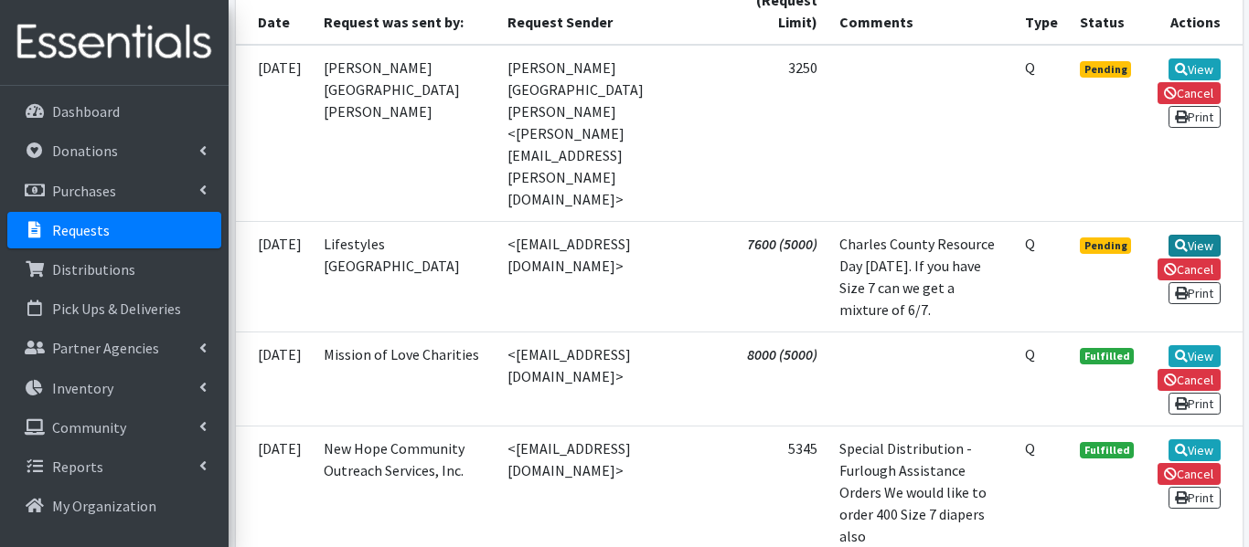
click at [1195, 235] on link "View" at bounding box center [1194, 246] width 52 height 22
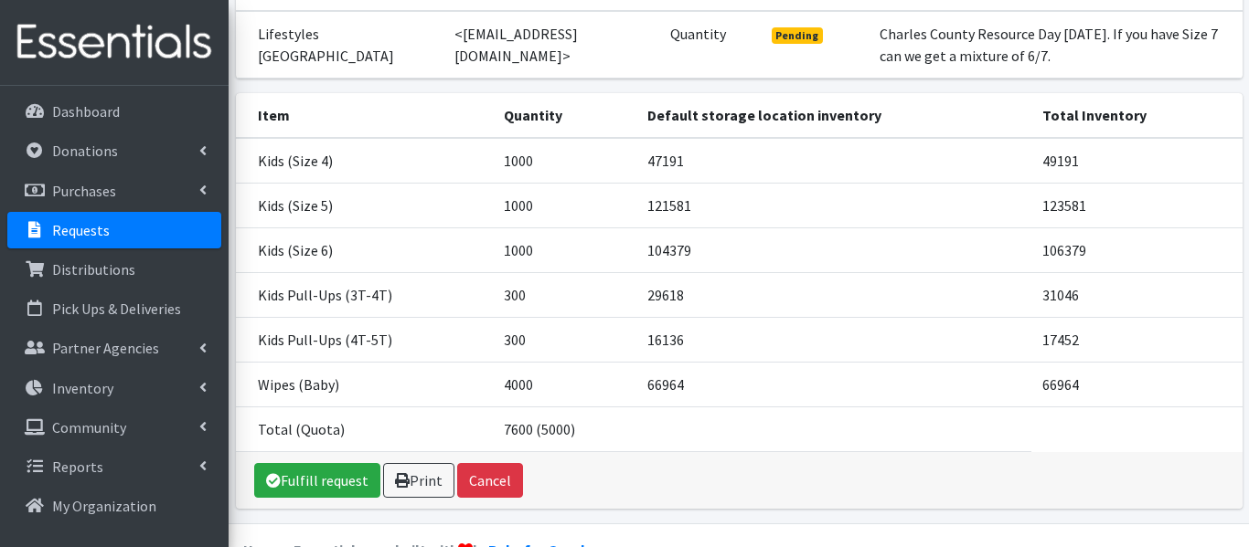
scroll to position [239, 0]
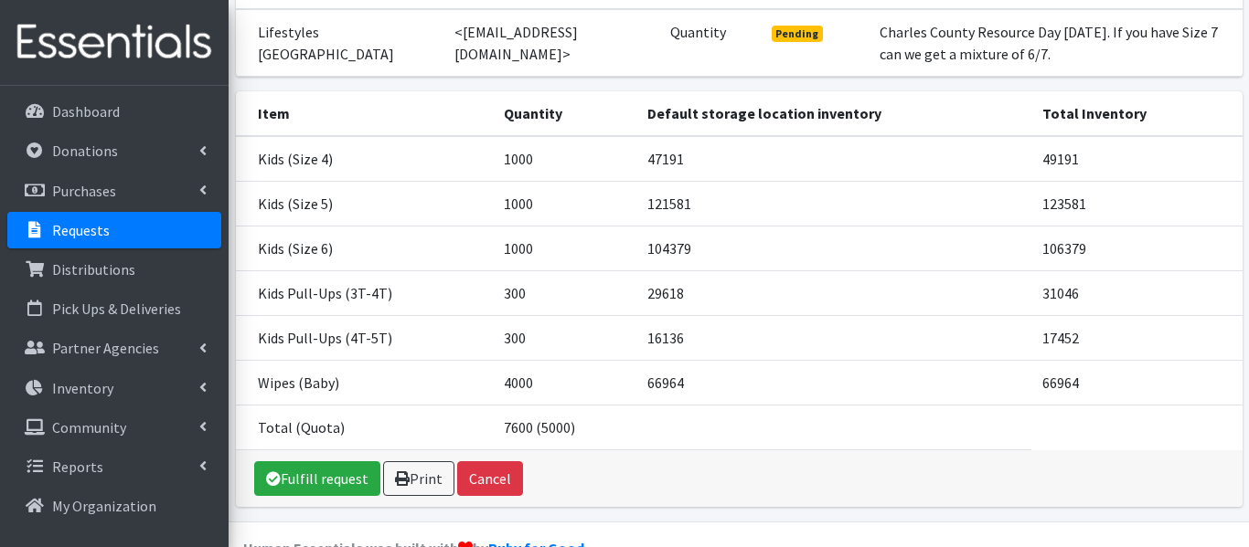
click at [1195, 180] on td "49191" at bounding box center [1136, 159] width 211 height 46
click at [309, 481] on link "Fulfill request" at bounding box center [317, 479] width 126 height 35
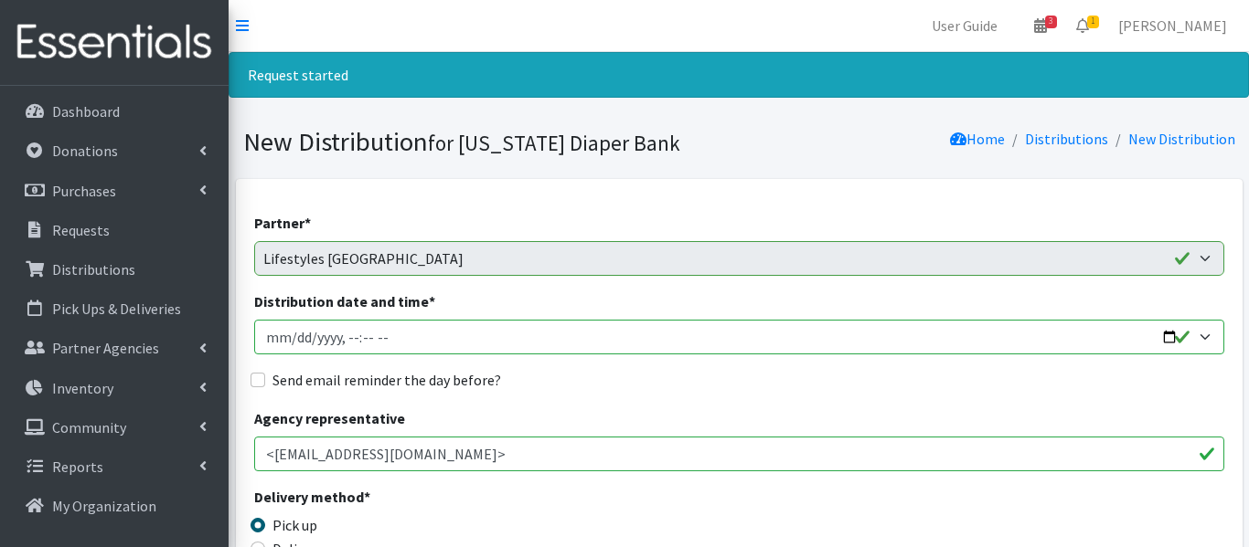
click at [289, 345] on input "Distribution date and time *" at bounding box center [739, 337] width 970 height 35
click at [368, 334] on input "Distribution date and time *" at bounding box center [739, 337] width 970 height 35
type input "2025-10-17T11:00"
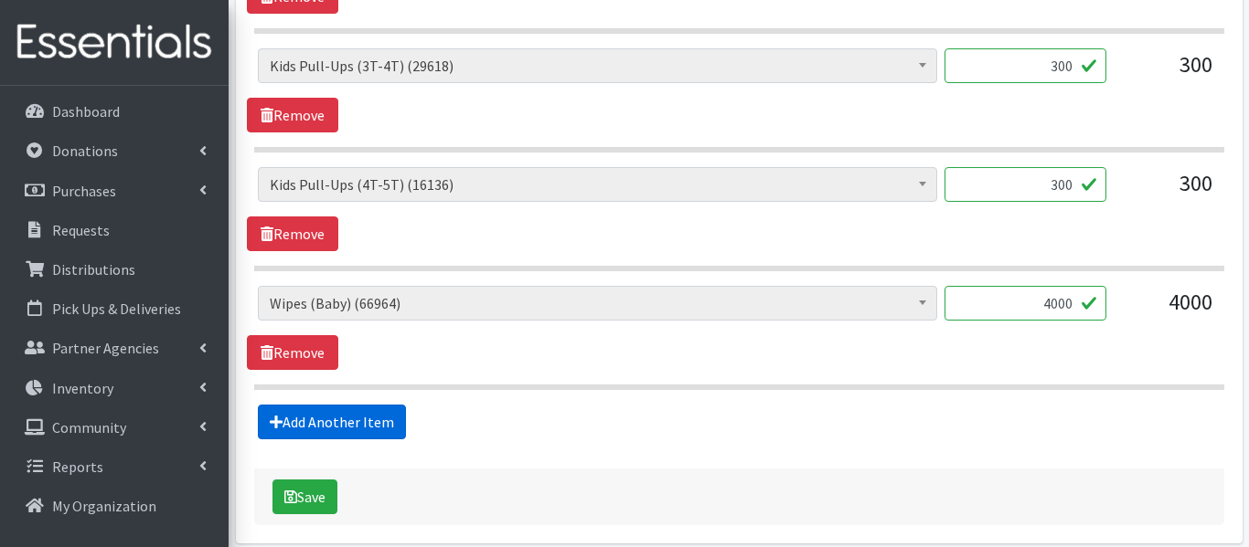
click at [350, 418] on link "Add Another Item" at bounding box center [332, 422] width 148 height 35
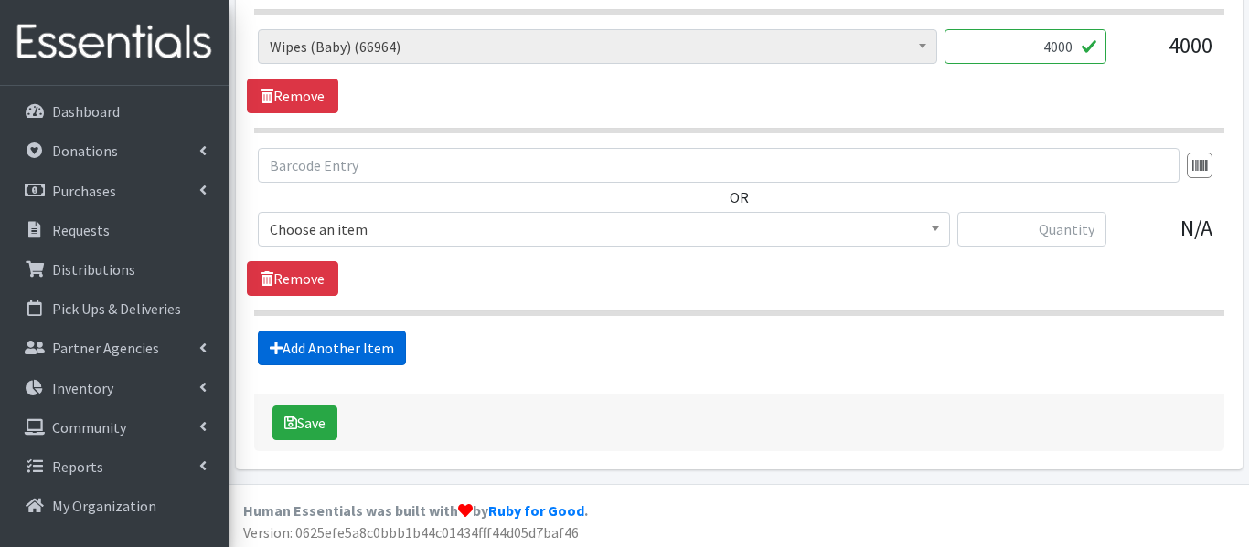
scroll to position [1456, 0]
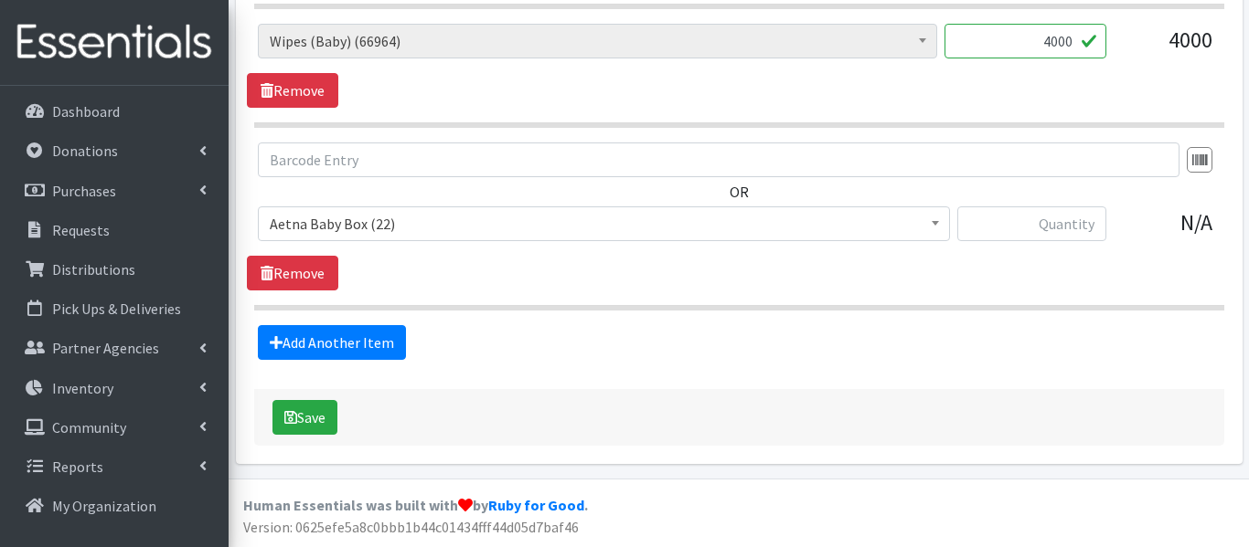
click at [936, 227] on span at bounding box center [935, 221] width 18 height 28
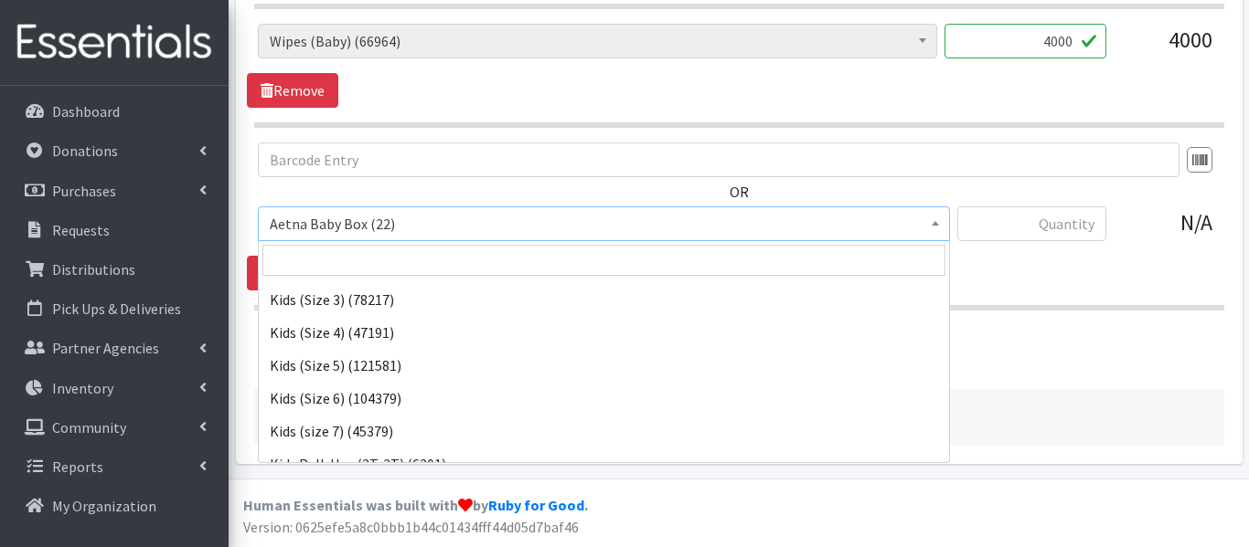
scroll to position [494, 0]
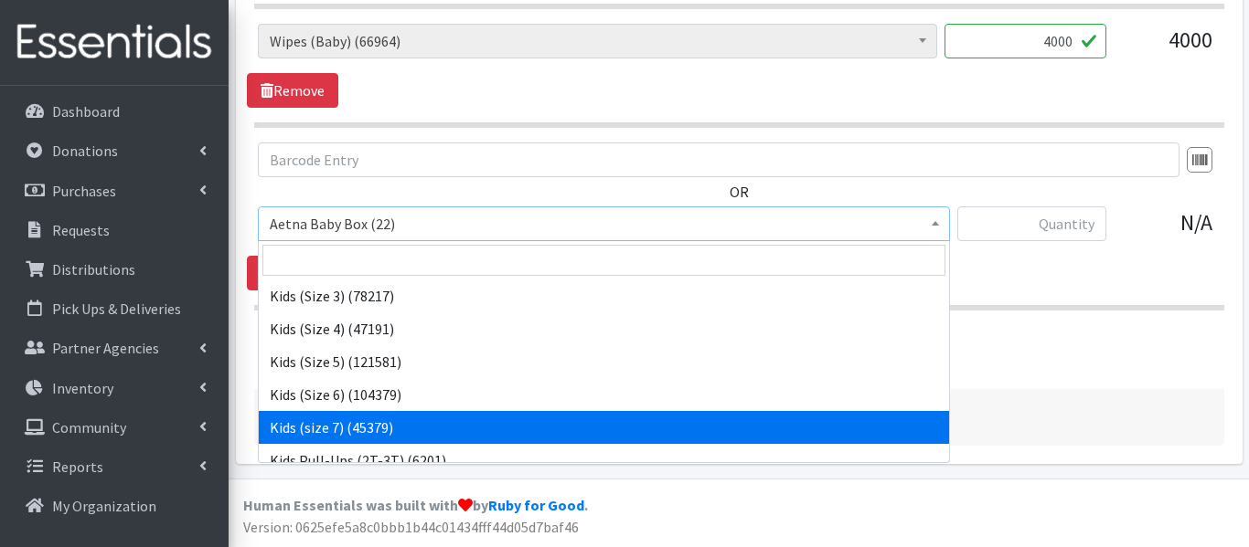
select select "14380"
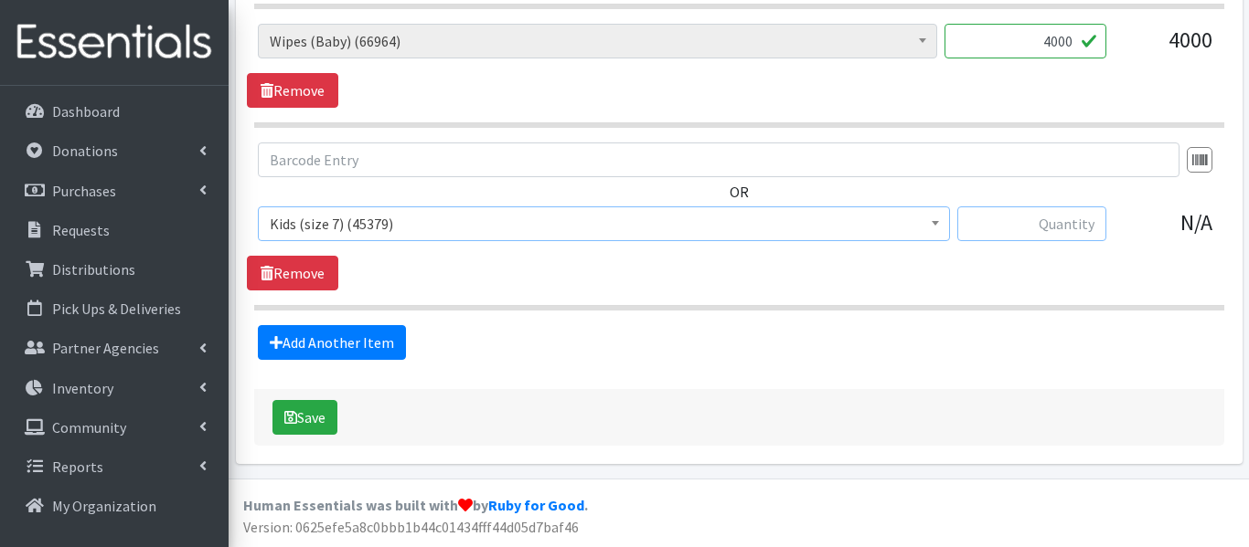
click at [1030, 227] on input "text" at bounding box center [1031, 224] width 149 height 35
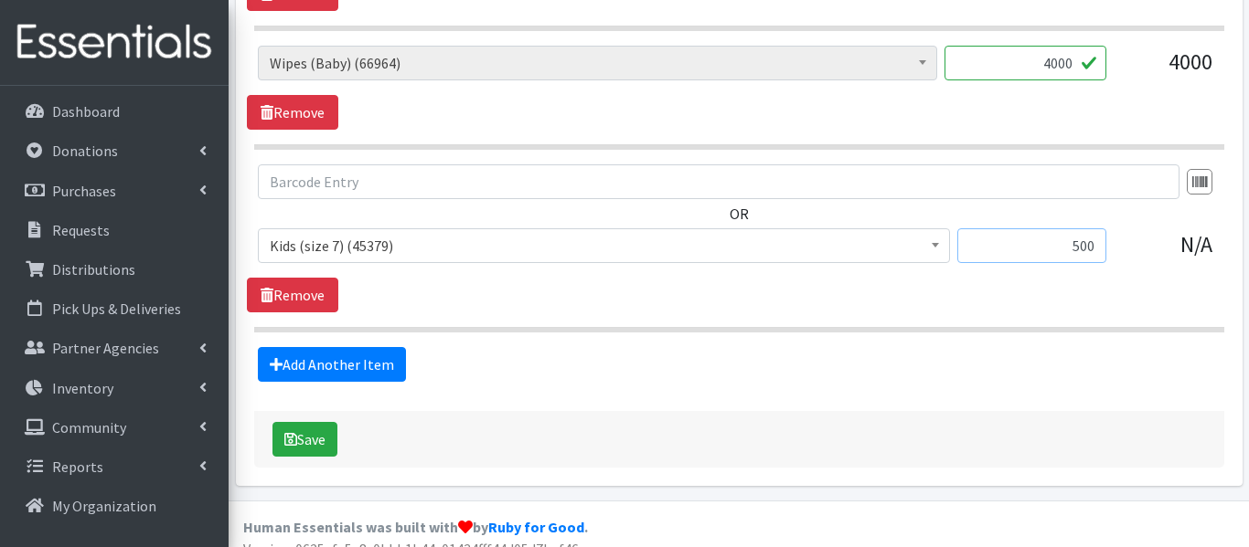
scroll to position [1456, 0]
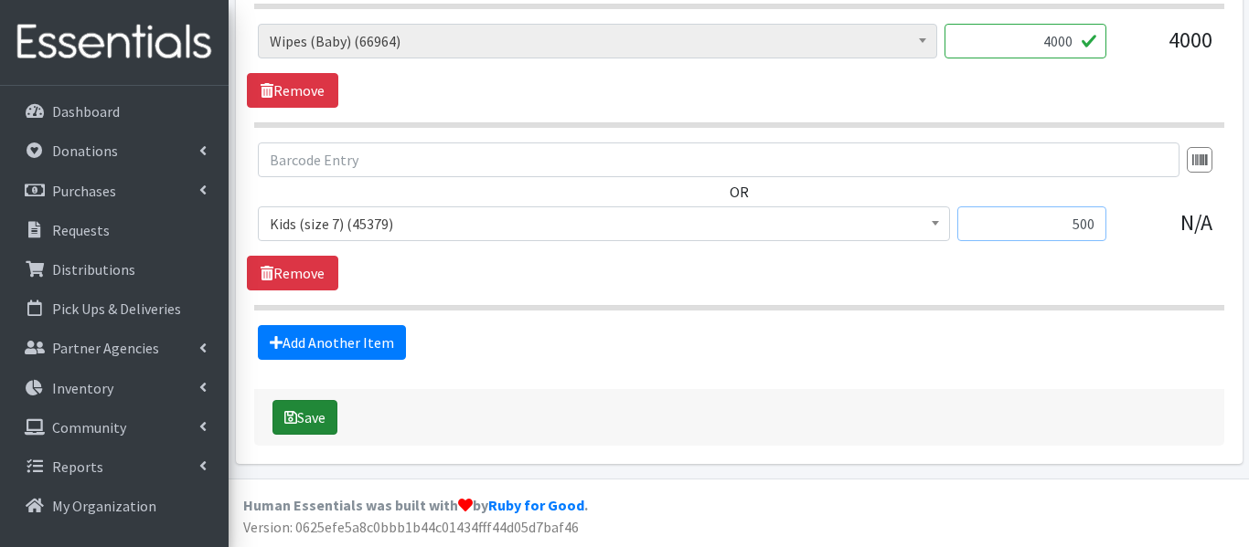
type input "500"
click at [324, 420] on button "Save" at bounding box center [304, 417] width 65 height 35
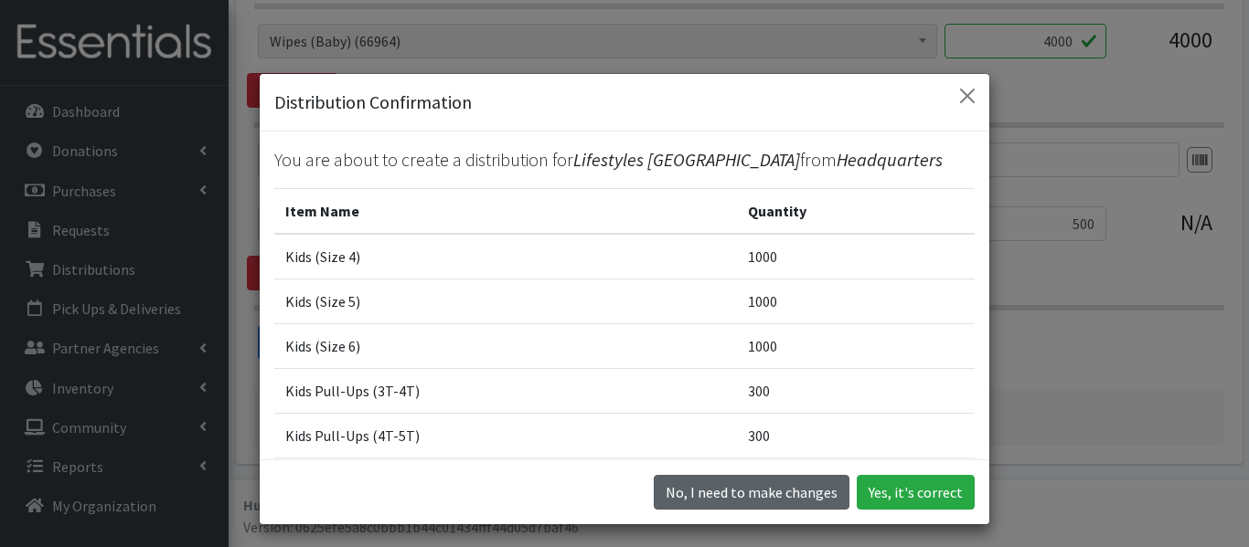
click at [790, 494] on button "No, I need to make changes" at bounding box center [752, 492] width 196 height 35
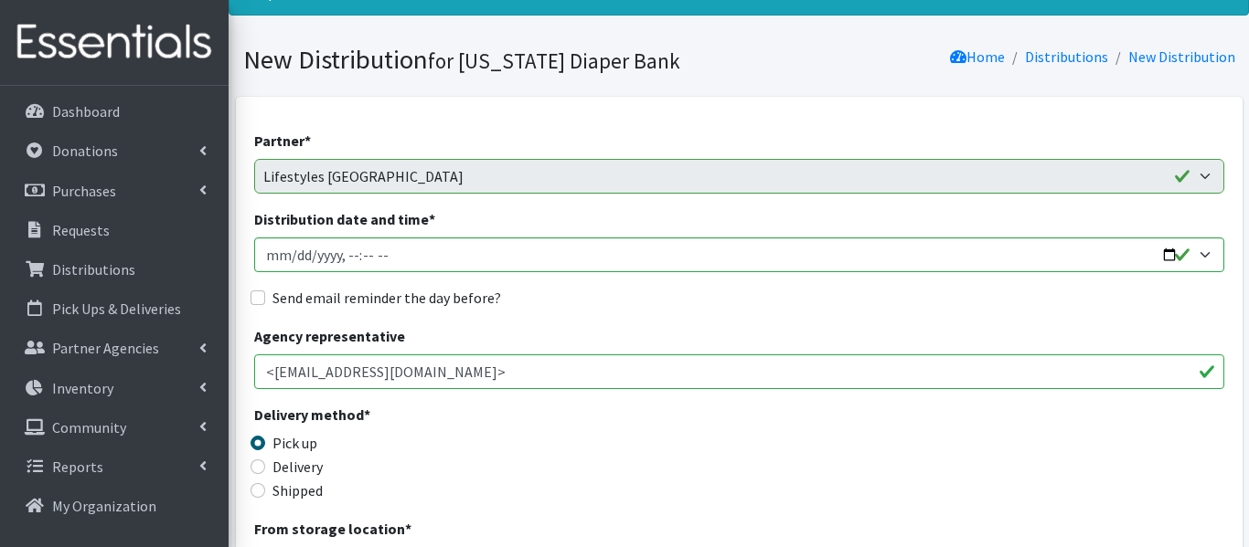
scroll to position [0, 0]
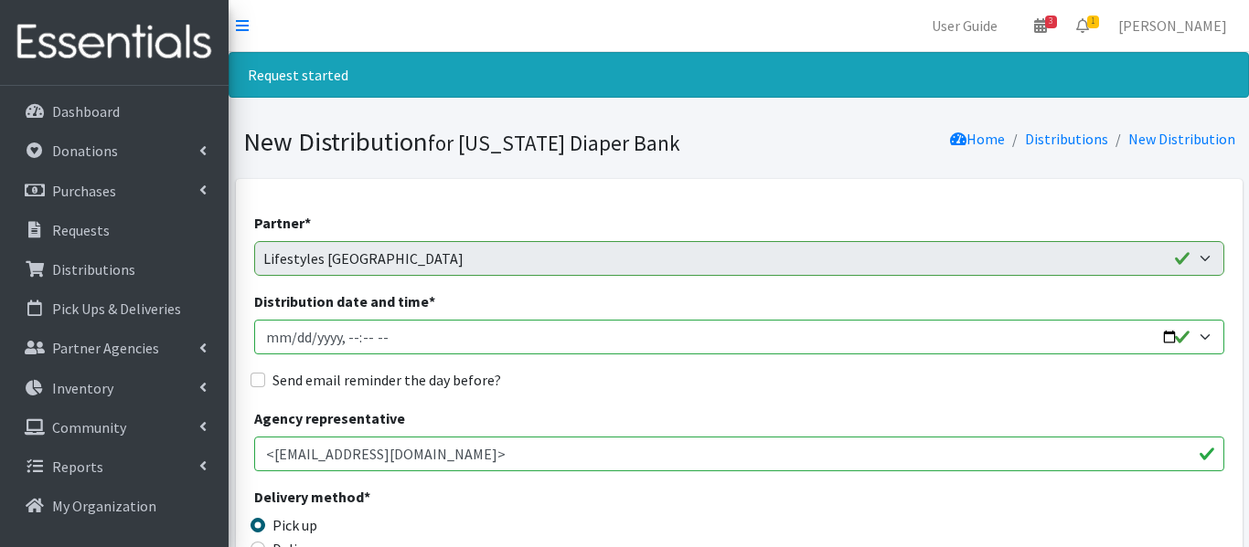
click at [288, 333] on input "Distribution date and time *" at bounding box center [739, 337] width 970 height 35
type input "2025-10-15T11:00"
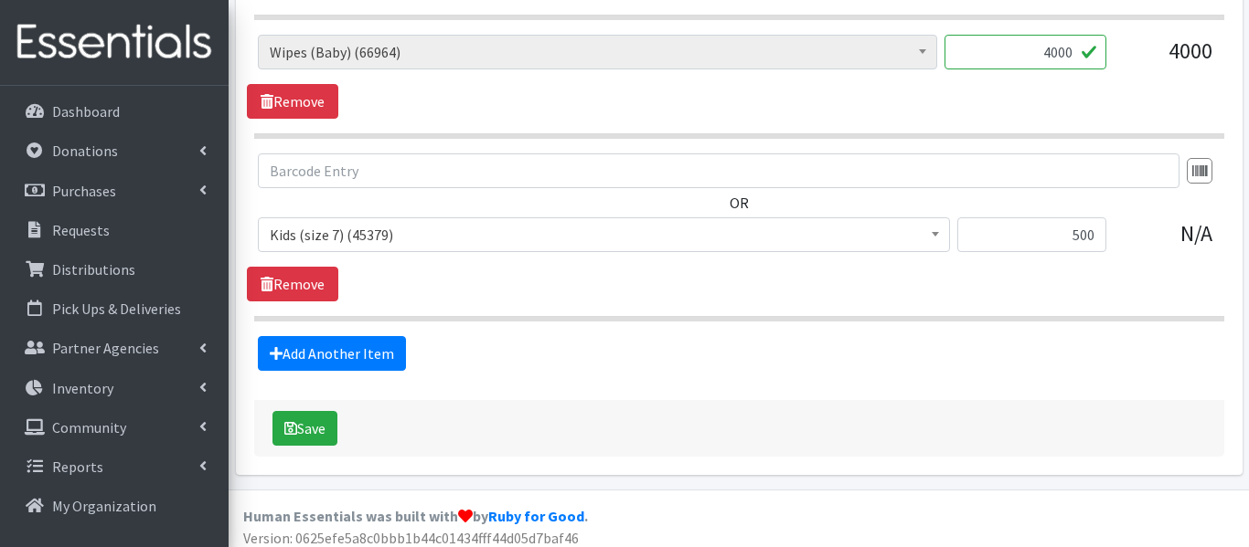
scroll to position [1456, 0]
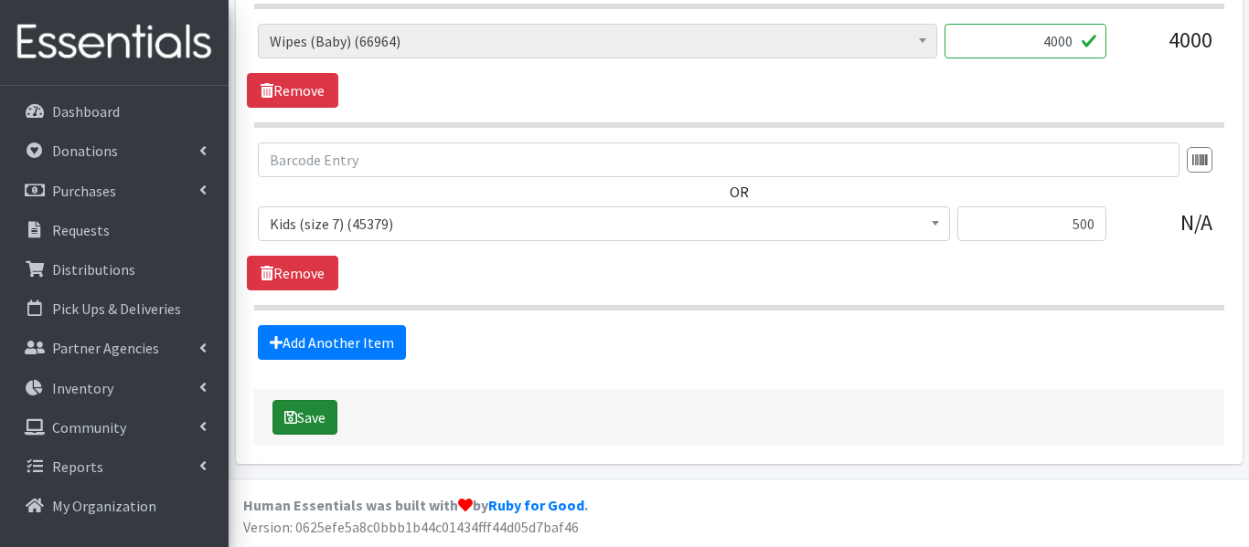
click at [311, 420] on button "Save" at bounding box center [304, 417] width 65 height 35
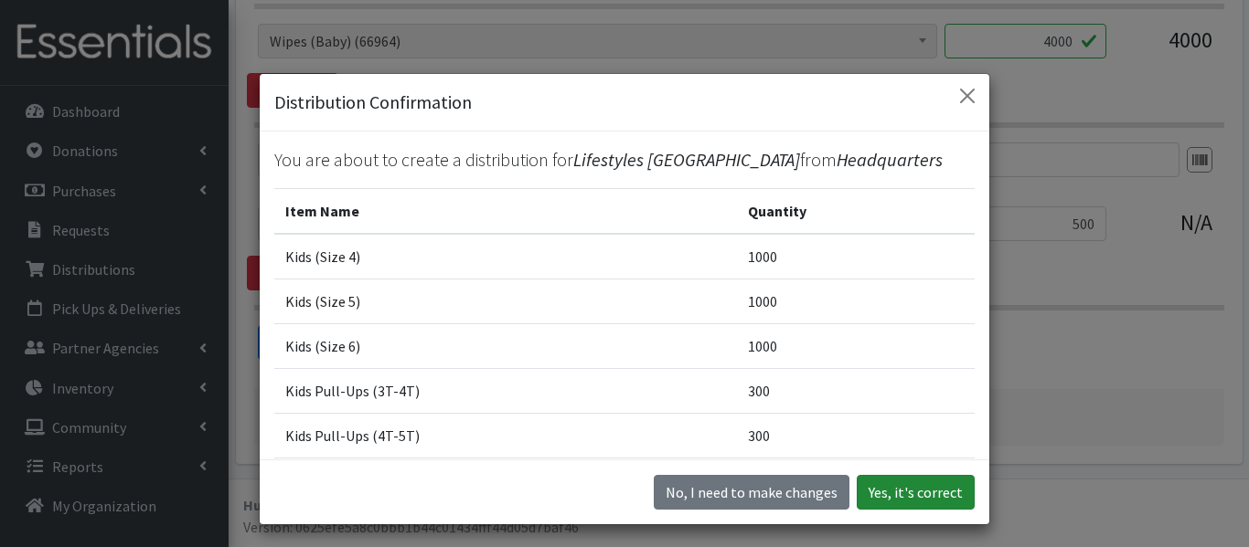
click at [886, 494] on button "Yes, it's correct" at bounding box center [915, 492] width 118 height 35
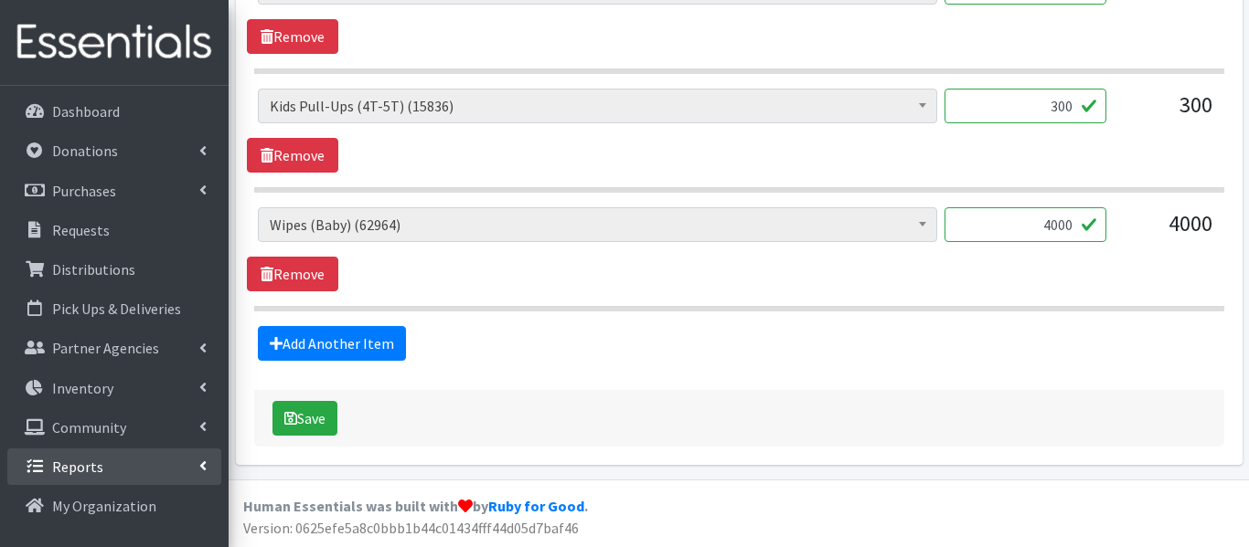
scroll to position [1213, 0]
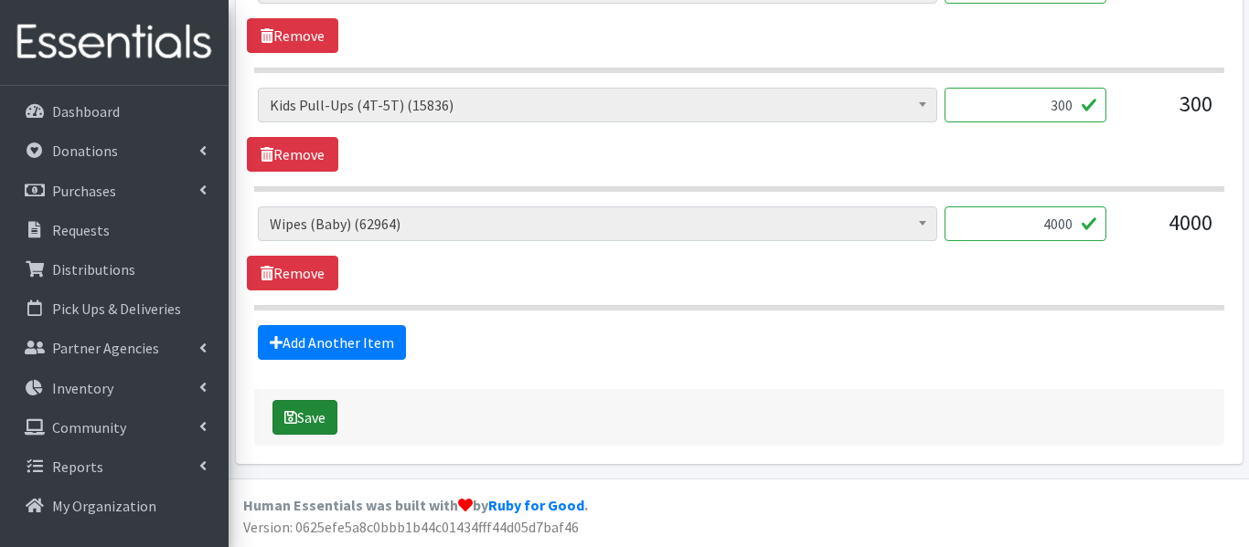
click at [302, 419] on button "Save" at bounding box center [304, 417] width 65 height 35
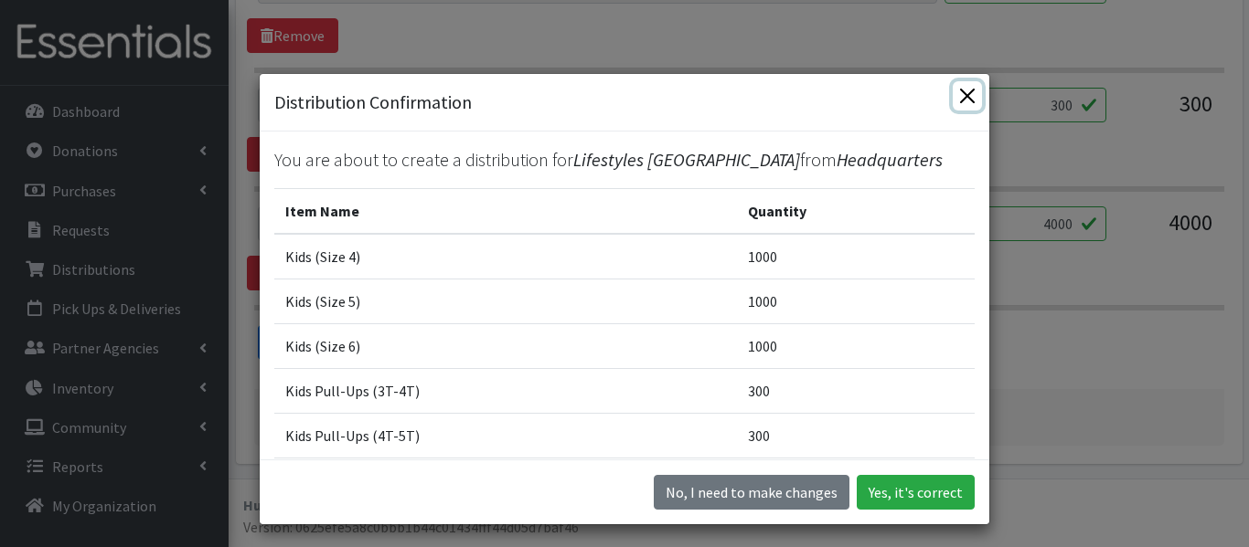
click at [963, 102] on button "Close" at bounding box center [966, 95] width 29 height 29
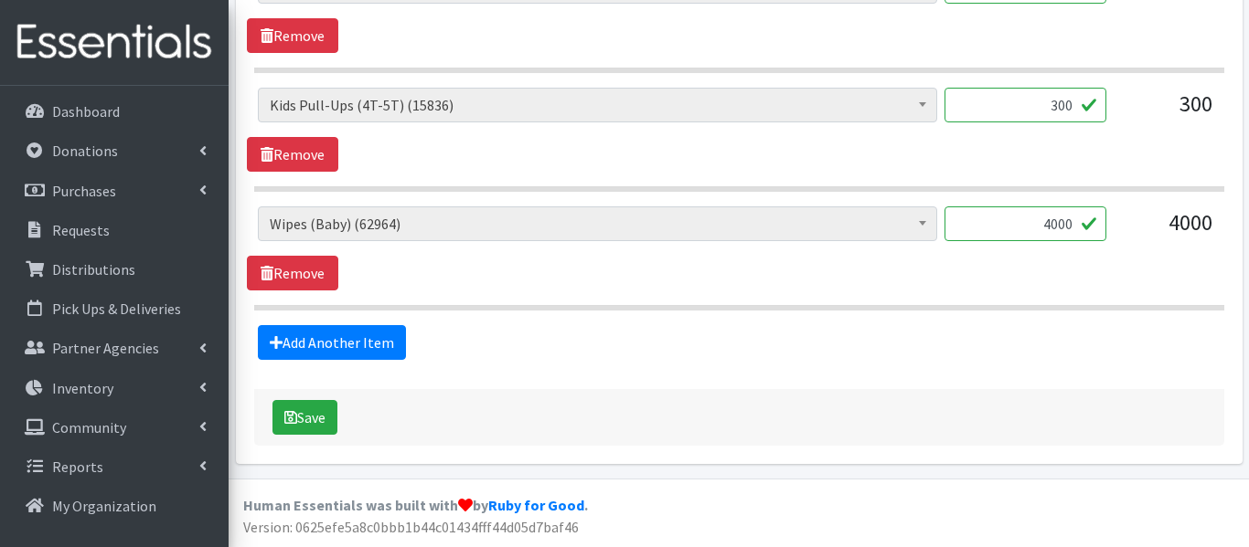
click at [1065, 225] on input "4000" at bounding box center [1025, 224] width 162 height 35
type input "4320"
click at [313, 417] on button "Save" at bounding box center [304, 417] width 65 height 35
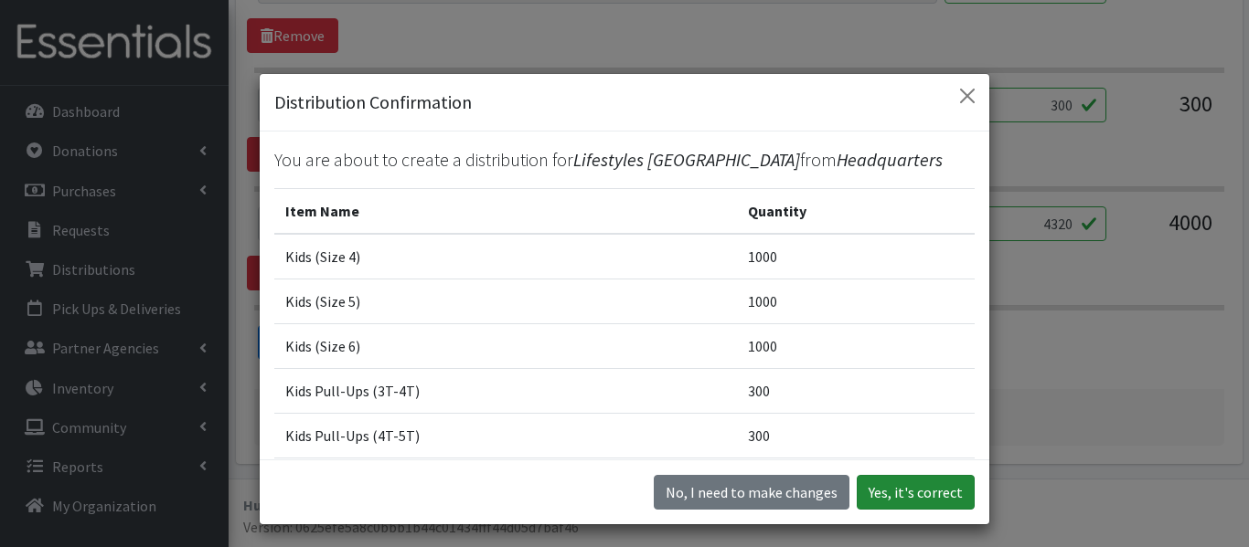
click at [894, 504] on button "Yes, it's correct" at bounding box center [915, 492] width 118 height 35
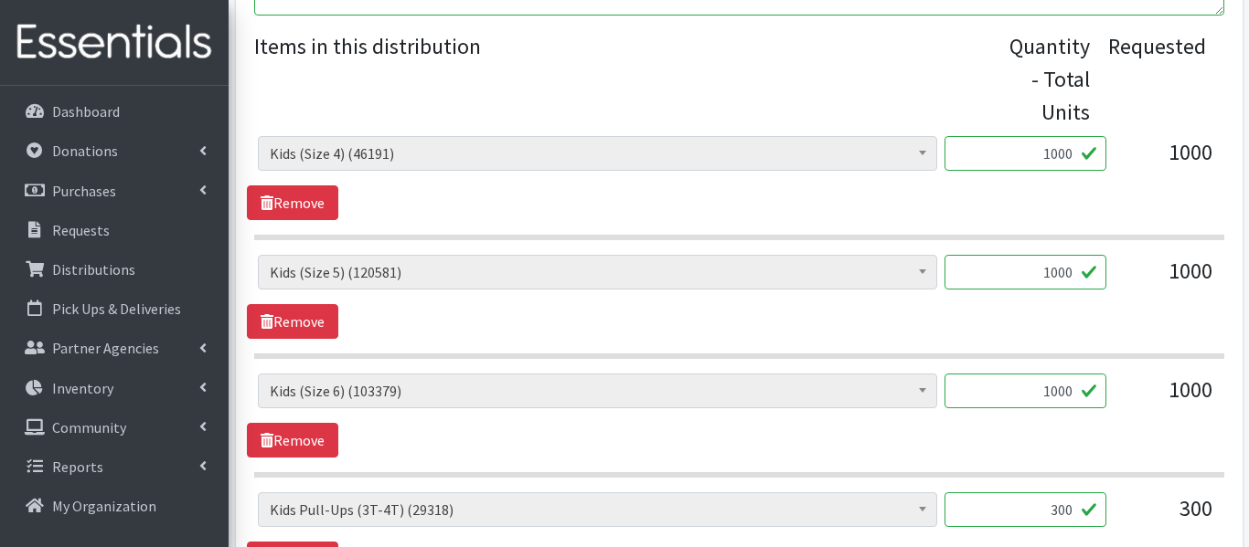
scroll to position [1295, 0]
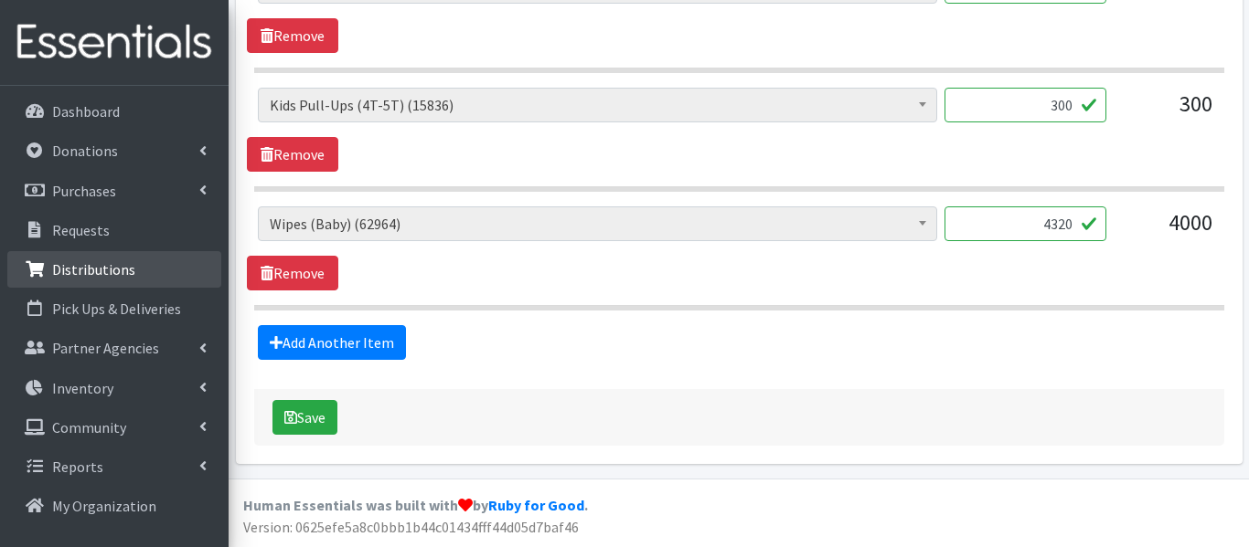
click at [82, 273] on p "Distributions" at bounding box center [93, 269] width 83 height 18
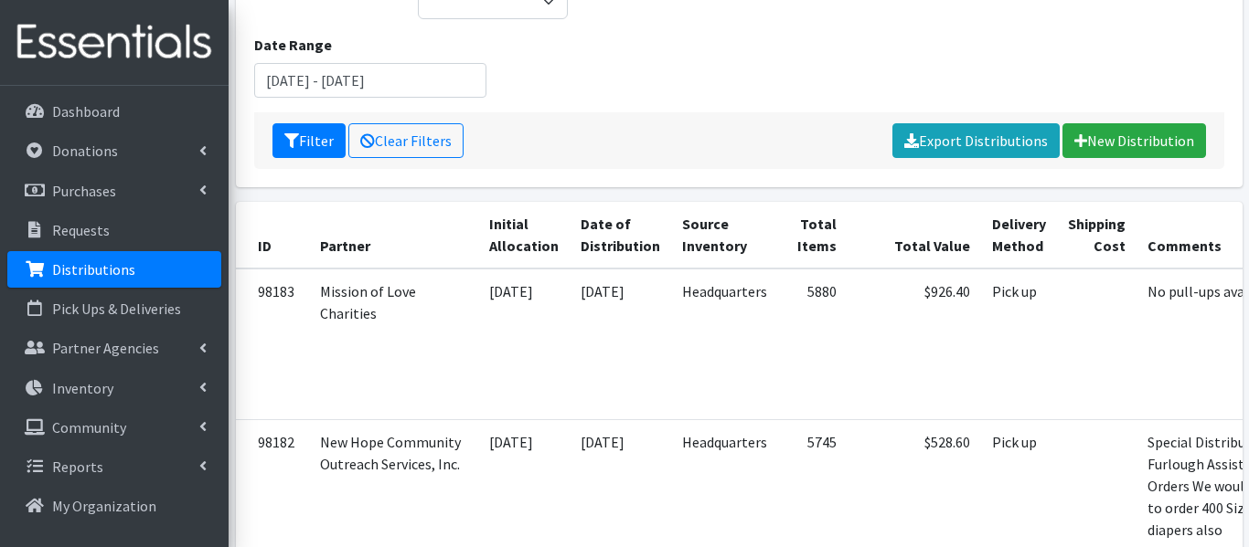
scroll to position [249, 0]
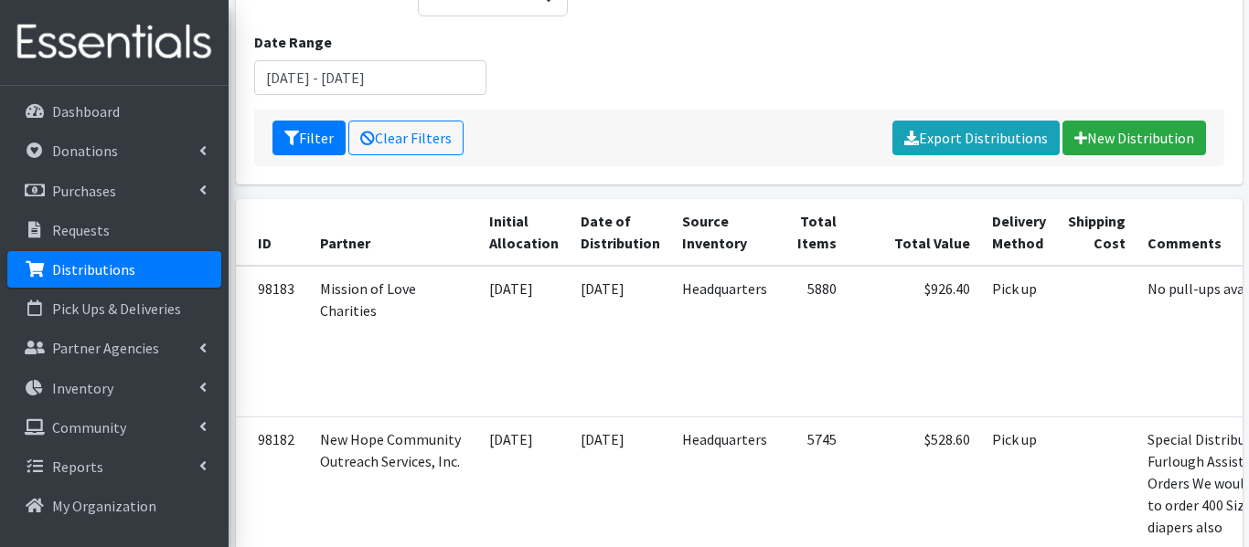
click at [671, 296] on td "Headquarters" at bounding box center [724, 342] width 107 height 152
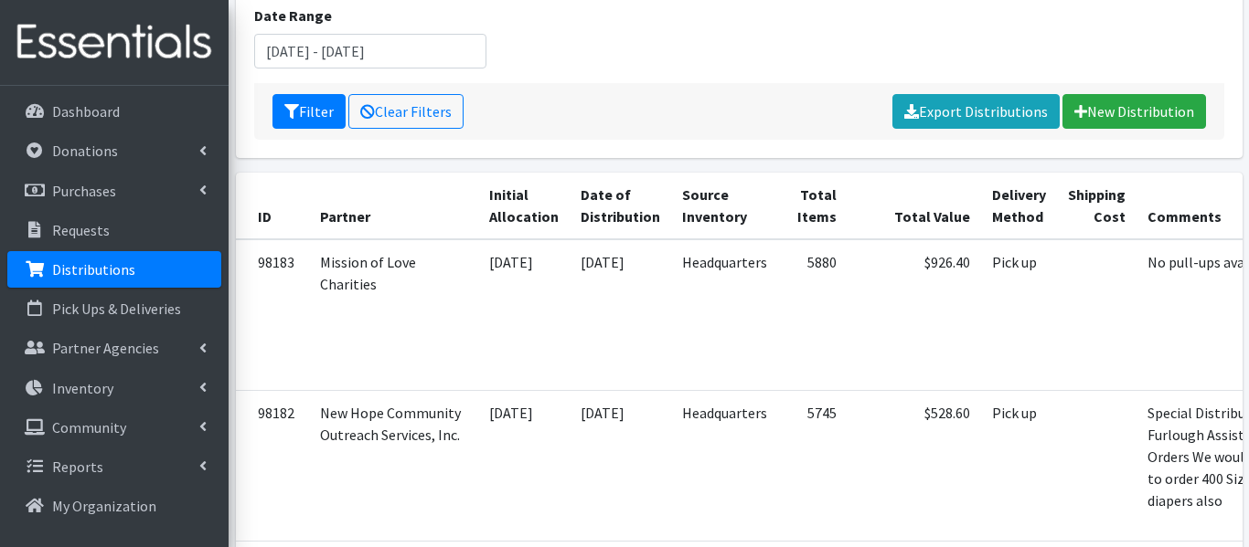
scroll to position [271, 0]
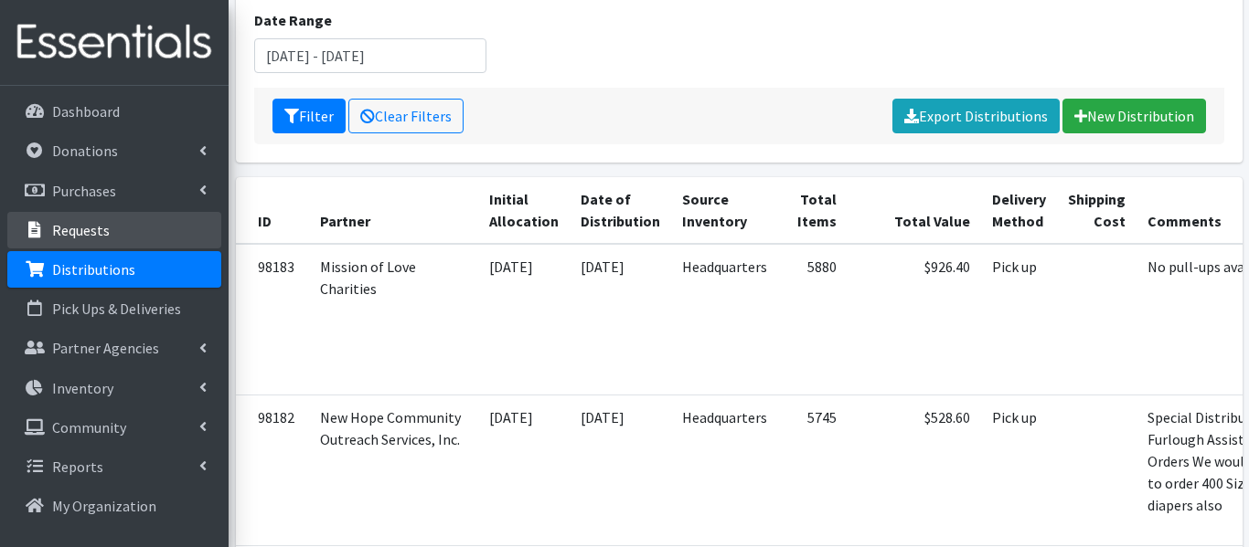
click at [64, 226] on p "Requests" at bounding box center [81, 230] width 58 height 18
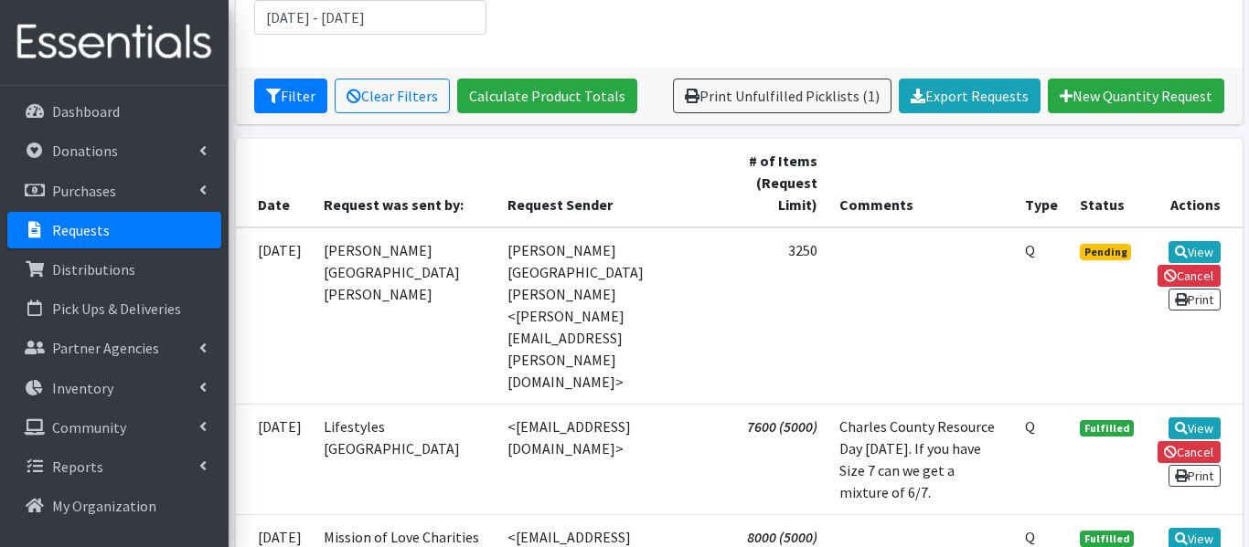
scroll to position [262, 0]
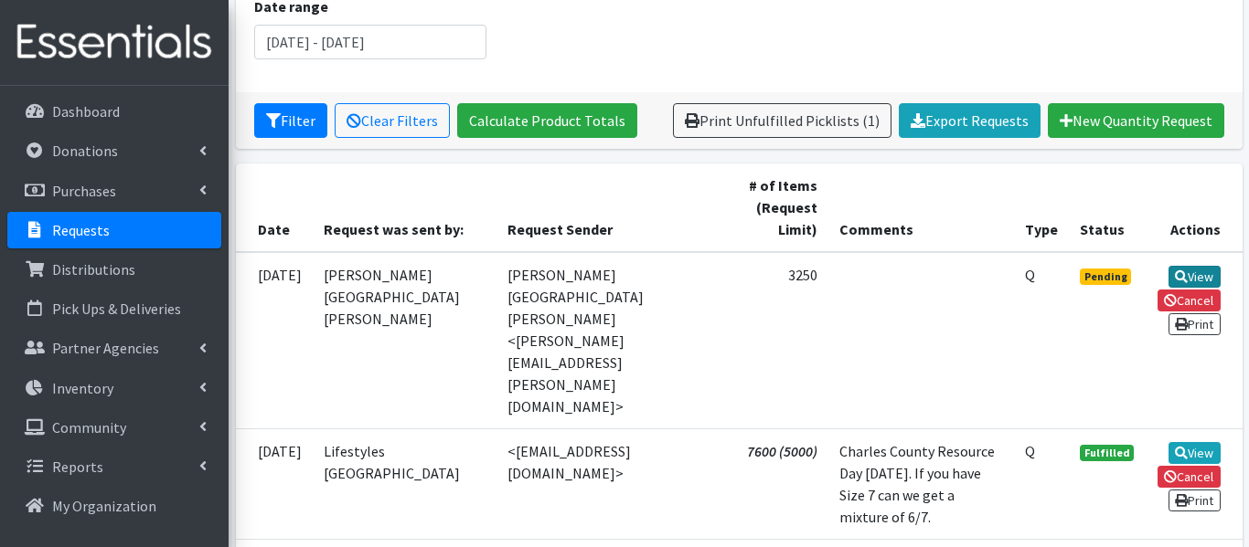
click at [1205, 276] on link "View" at bounding box center [1194, 277] width 52 height 22
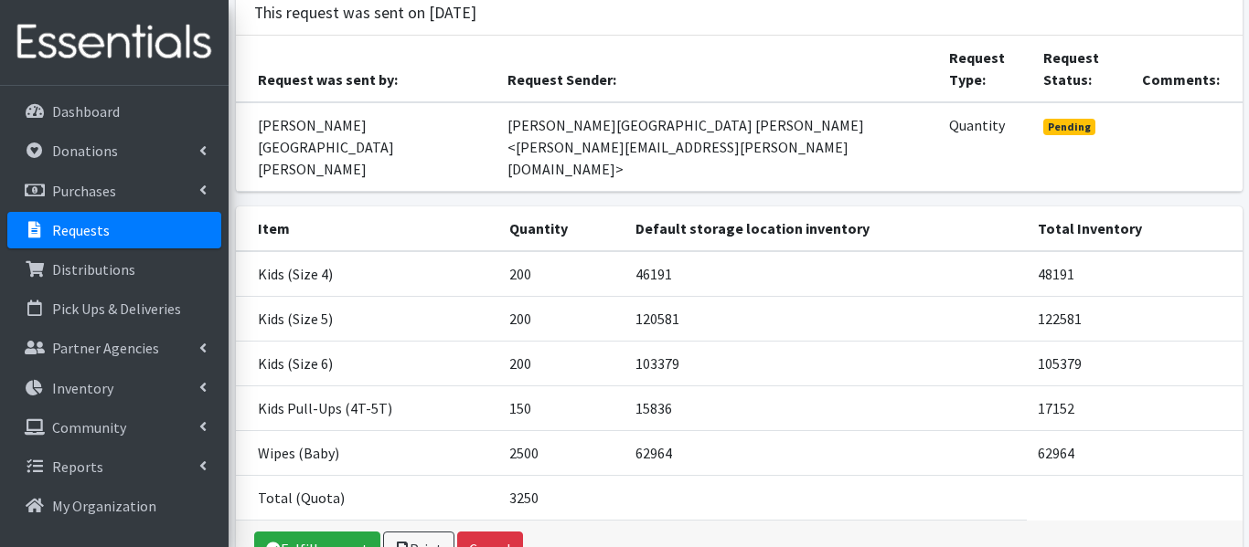
scroll to position [174, 0]
click at [296, 531] on link "Fulfill request" at bounding box center [317, 548] width 126 height 35
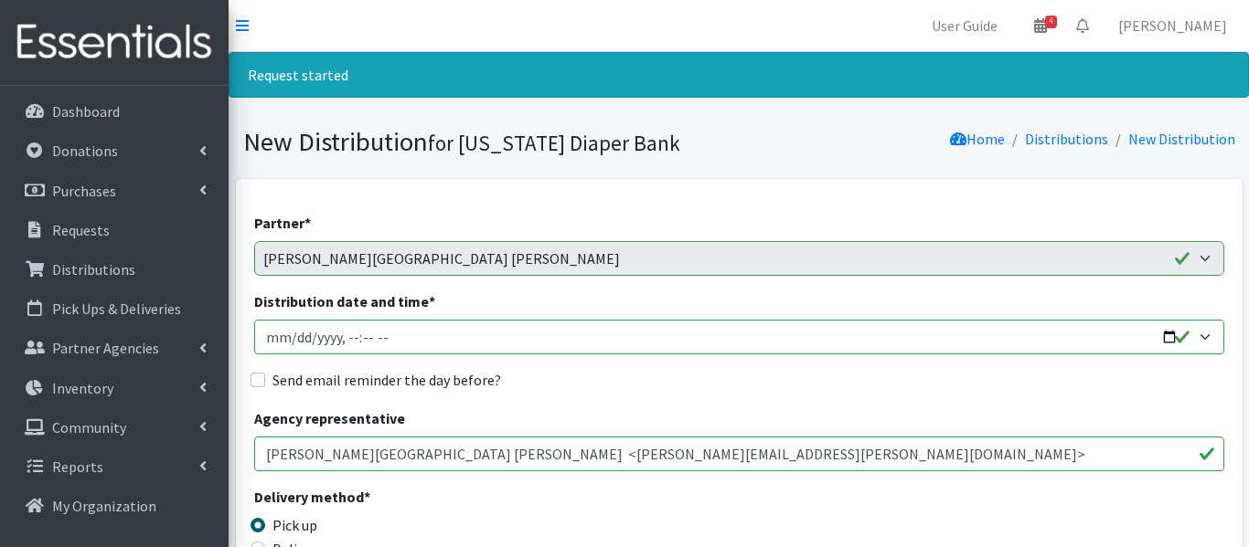
click at [290, 335] on input "Distribution date and time *" at bounding box center [739, 337] width 970 height 35
click at [377, 334] on input "Distribution date and time *" at bounding box center [739, 337] width 970 height 35
type input "[DATE]T11:59"
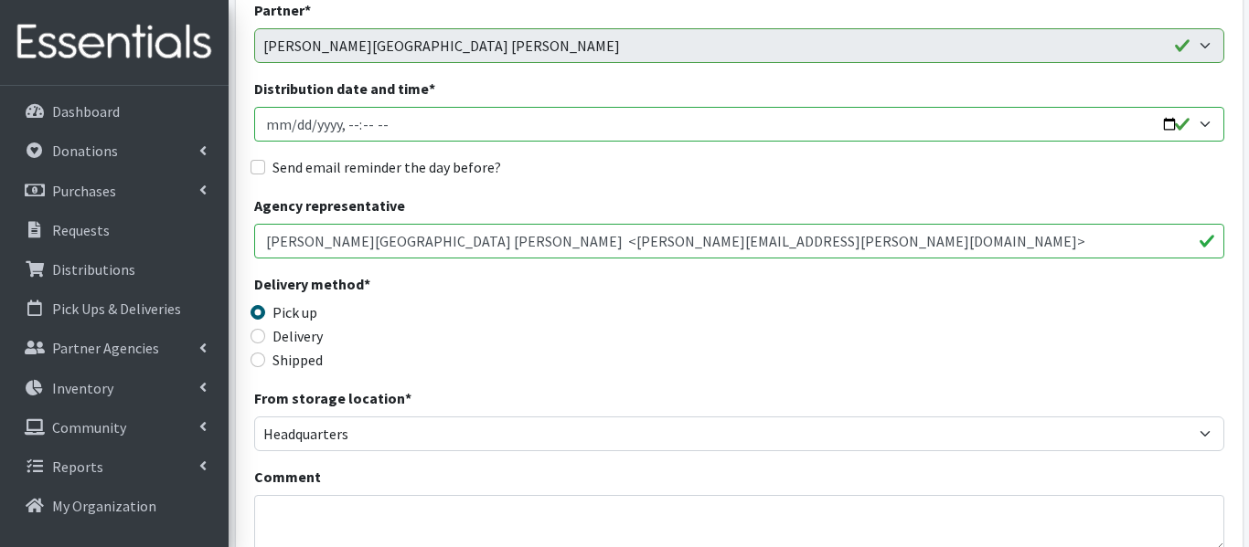
scroll to position [216, 0]
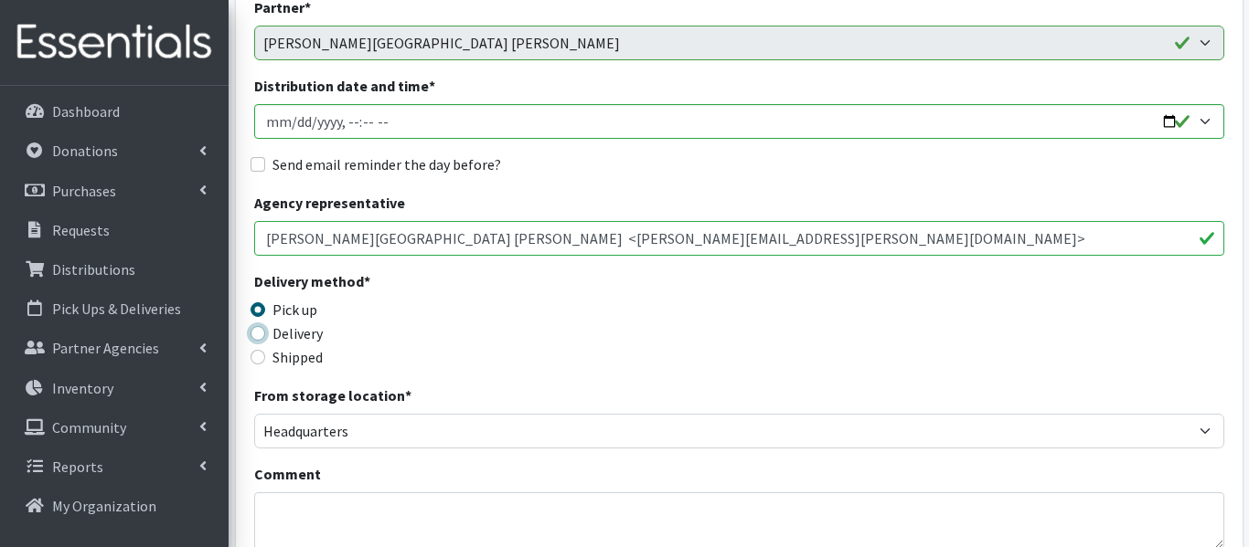
click at [257, 331] on input "Delivery" at bounding box center [257, 333] width 15 height 15
radio input "true"
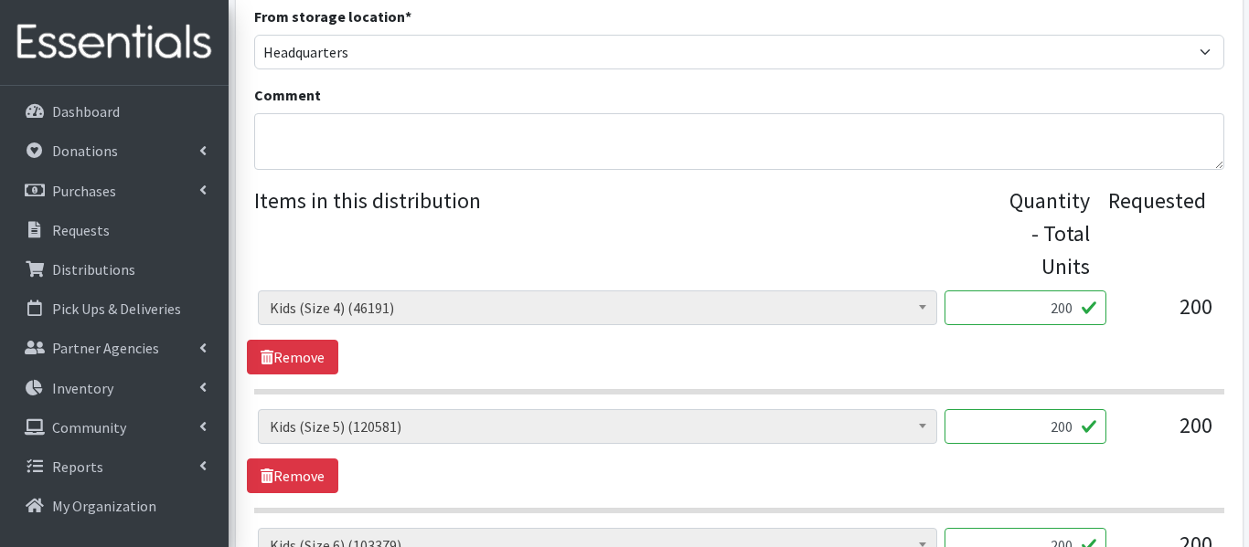
scroll to position [596, 0]
click at [1161, 218] on div "Requested" at bounding box center [1157, 233] width 98 height 99
click at [1056, 300] on input "200" at bounding box center [1025, 307] width 162 height 35
type input "400"
click at [1061, 428] on input "200" at bounding box center [1025, 426] width 162 height 35
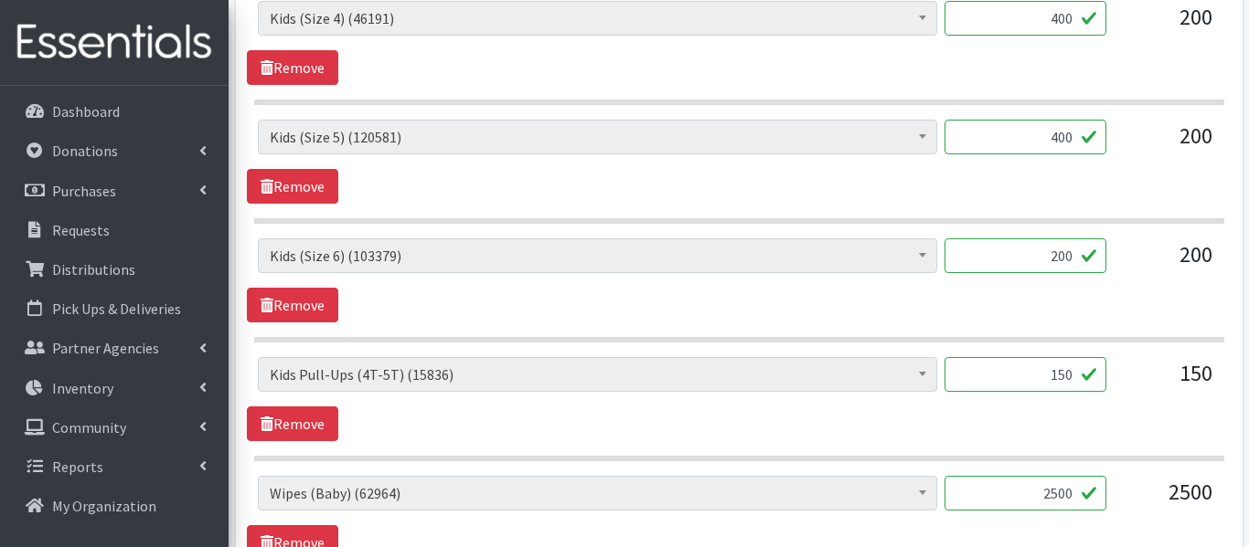
scroll to position [882, 0]
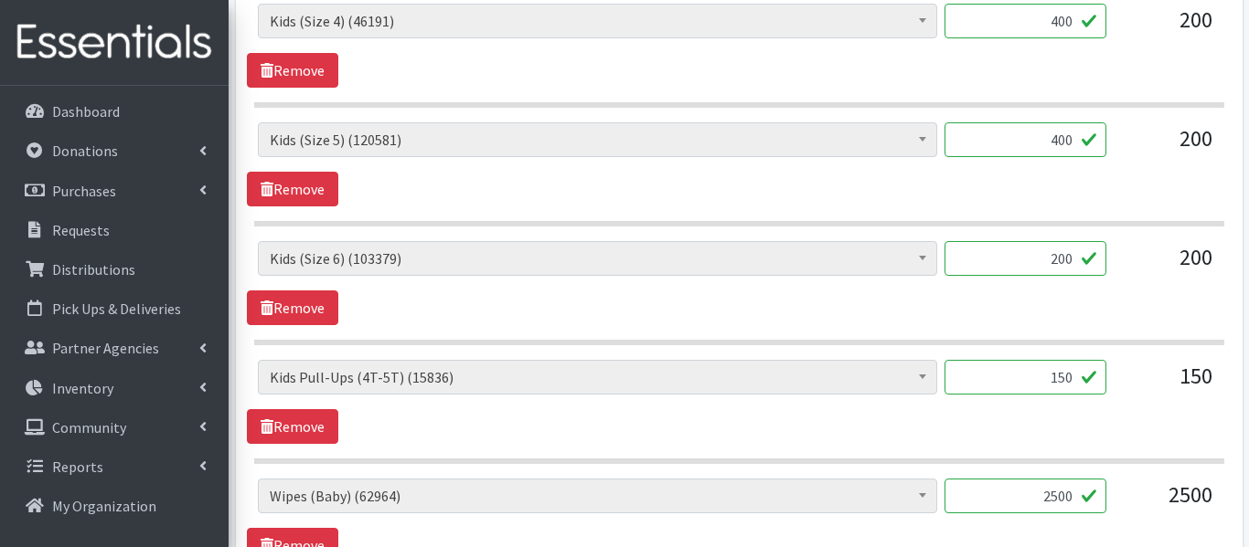
type input "400"
click at [1057, 260] on input "200" at bounding box center [1025, 258] width 162 height 35
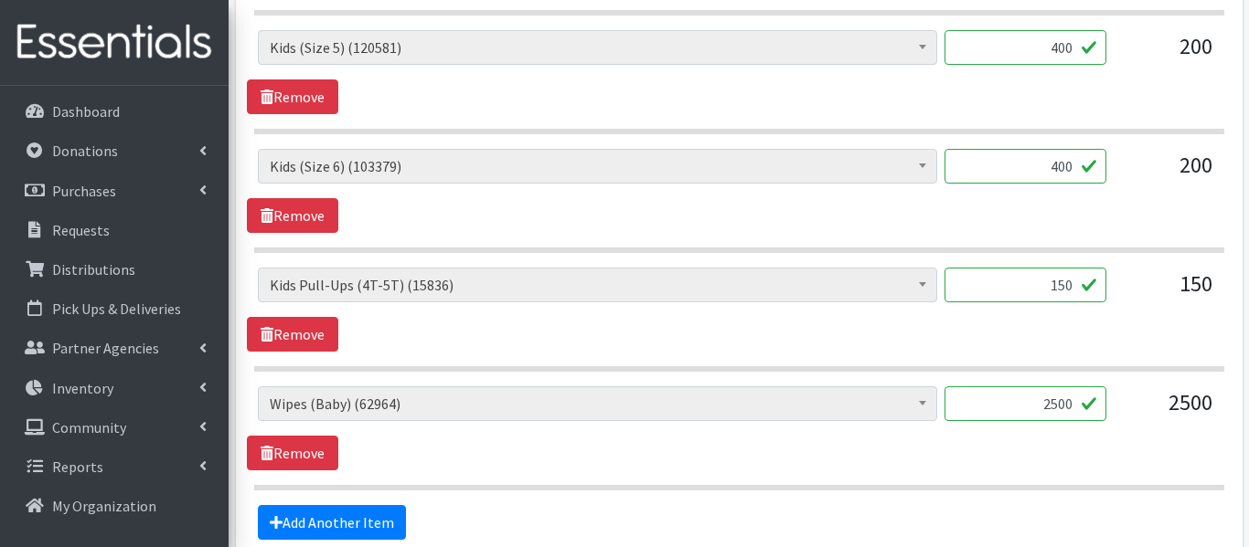
scroll to position [992, 0]
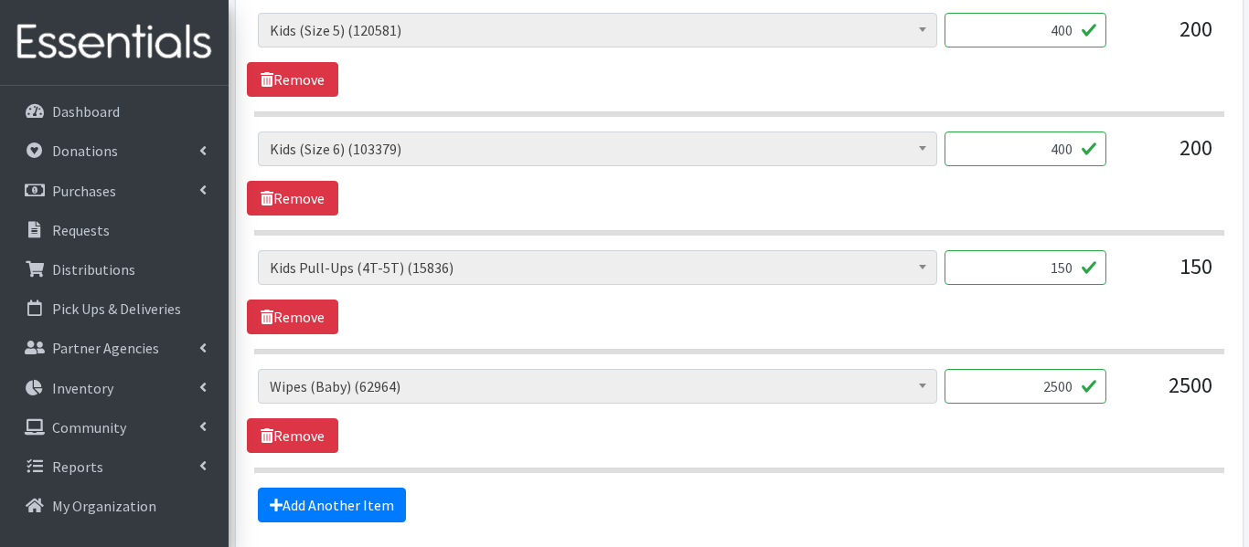
type input "400"
click at [1067, 390] on input "2500" at bounding box center [1025, 386] width 162 height 35
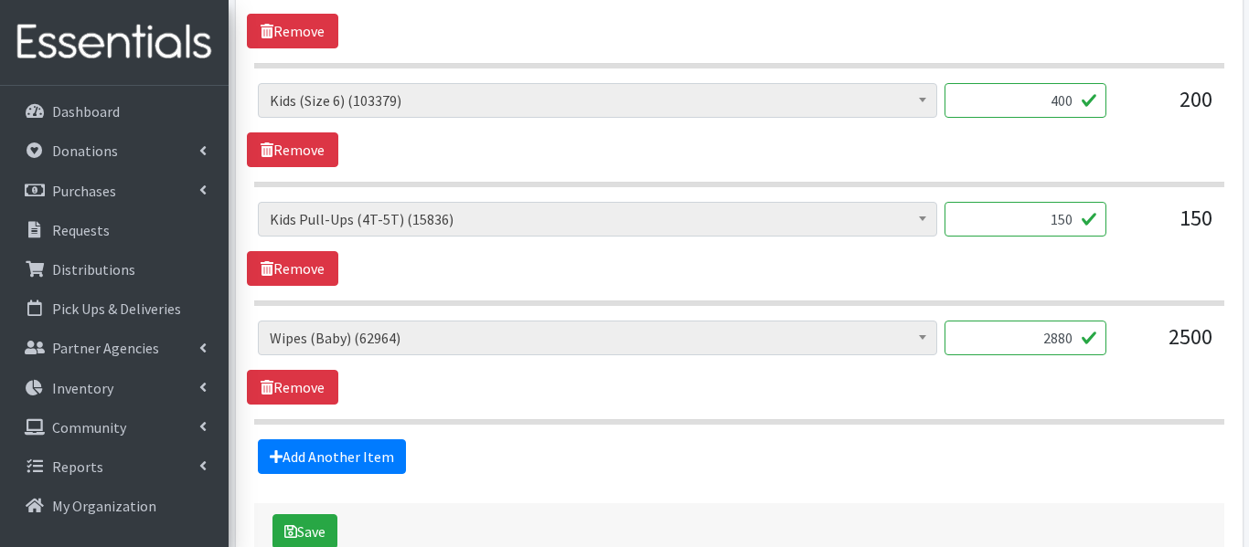
scroll to position [1154, 0]
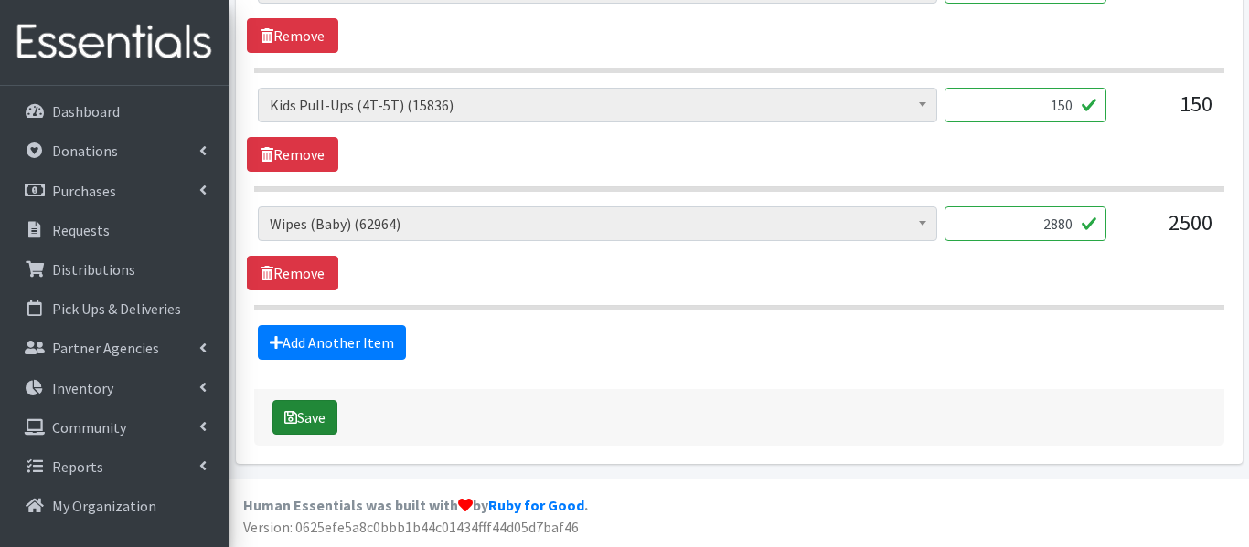
type input "2880"
click at [322, 422] on button "Save" at bounding box center [304, 417] width 65 height 35
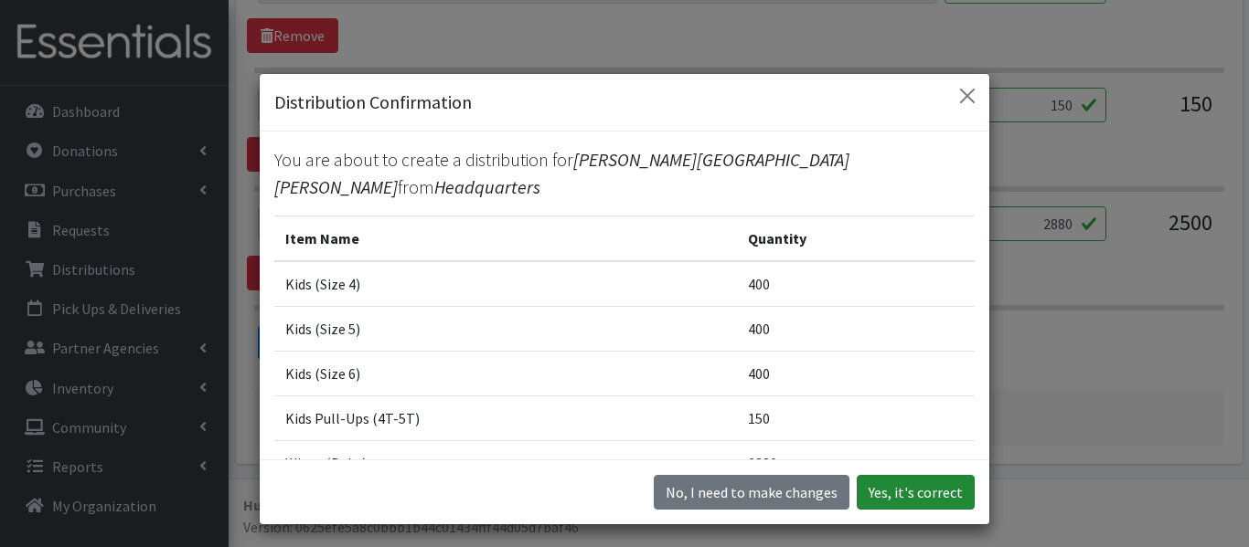
click at [899, 485] on button "Yes, it's correct" at bounding box center [915, 492] width 118 height 35
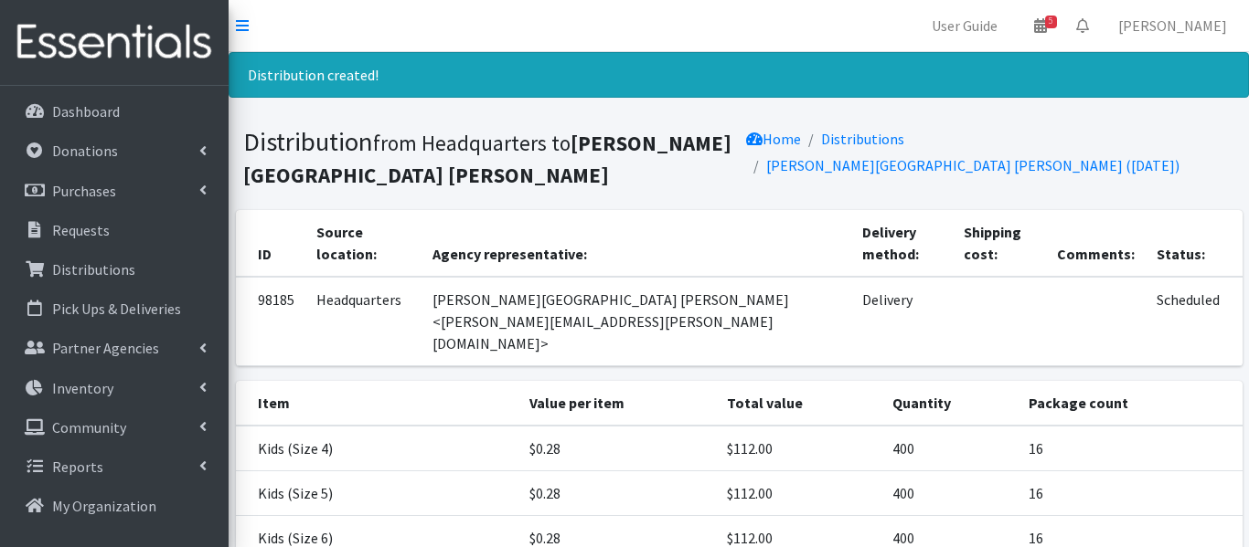
scroll to position [266, 0]
